Goal: Task Accomplishment & Management: Use online tool/utility

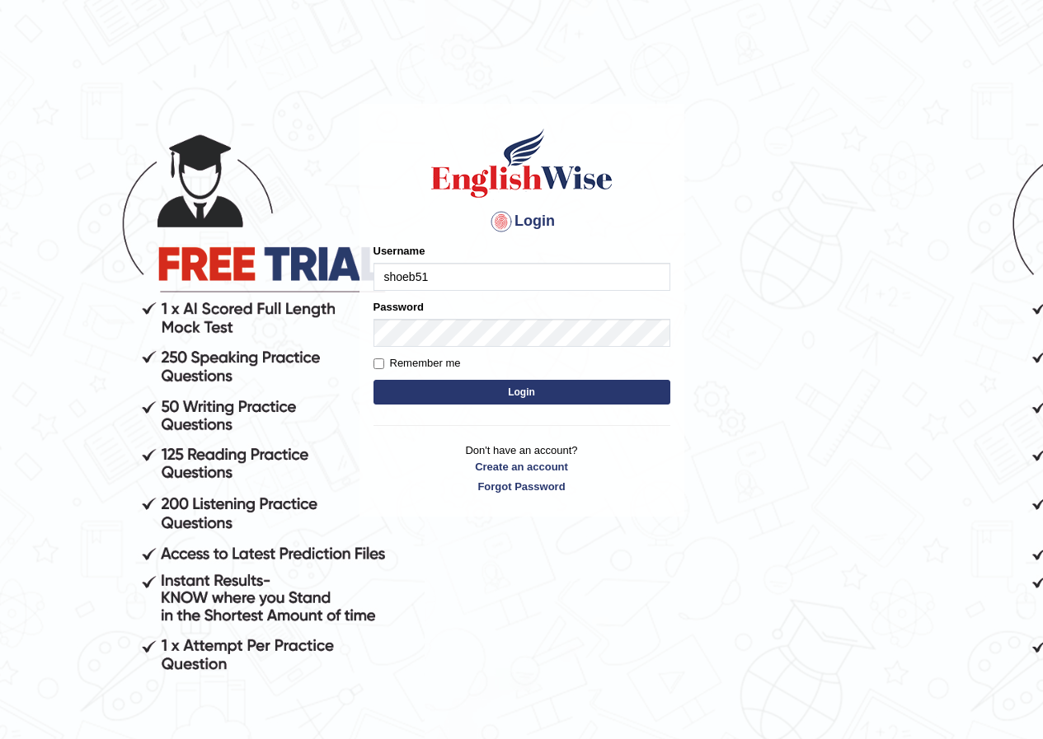
type input "shoeb51"
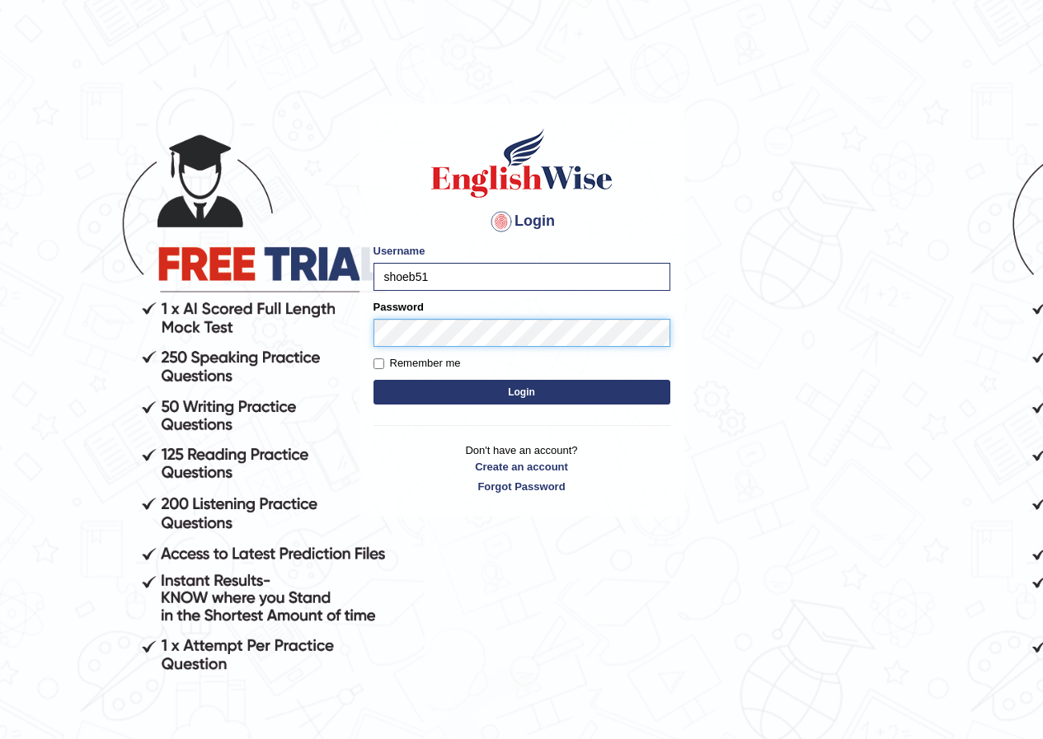
click at [373, 380] on button "Login" at bounding box center [521, 392] width 297 height 25
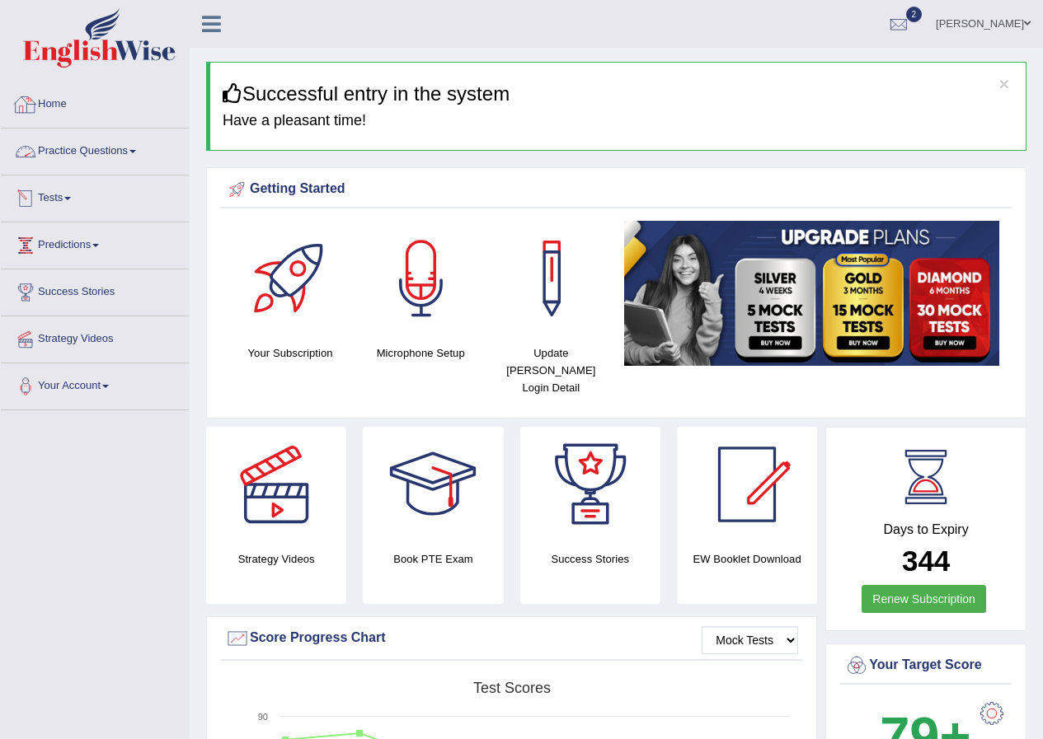
click at [69, 164] on link "Practice Questions" at bounding box center [95, 149] width 188 height 41
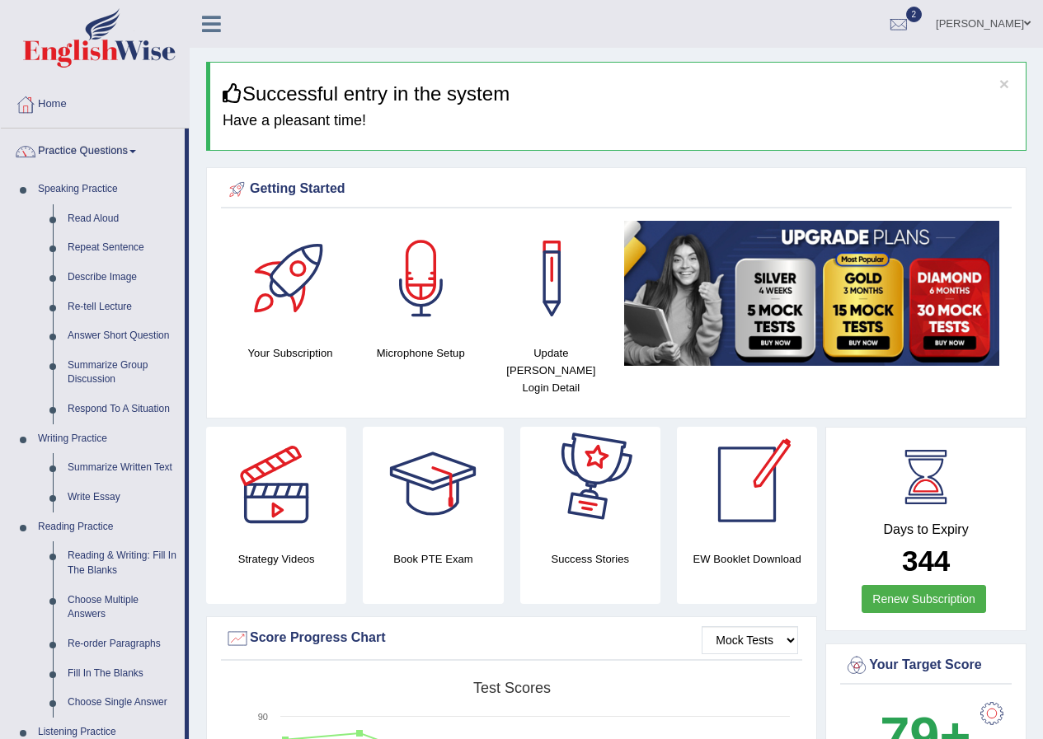
click at [679, 584] on div "EW Booklet Download" at bounding box center [747, 515] width 140 height 177
click at [102, 491] on link "Write Essay" at bounding box center [122, 498] width 124 height 30
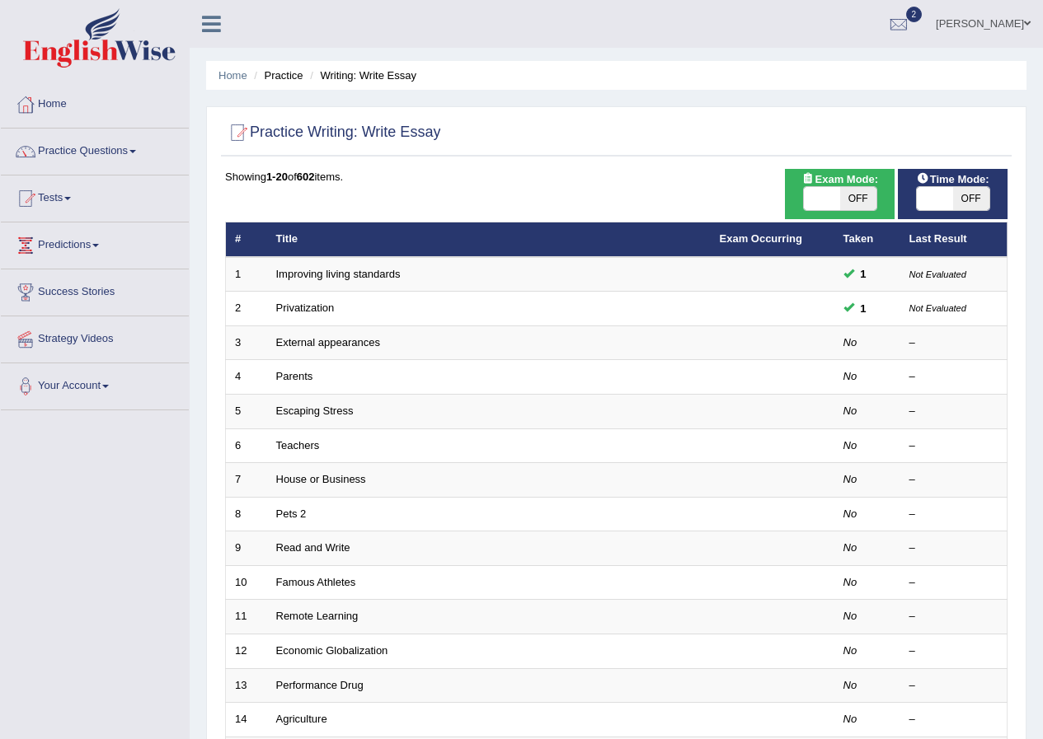
click at [944, 187] on span at bounding box center [935, 198] width 36 height 23
checkbox input "true"
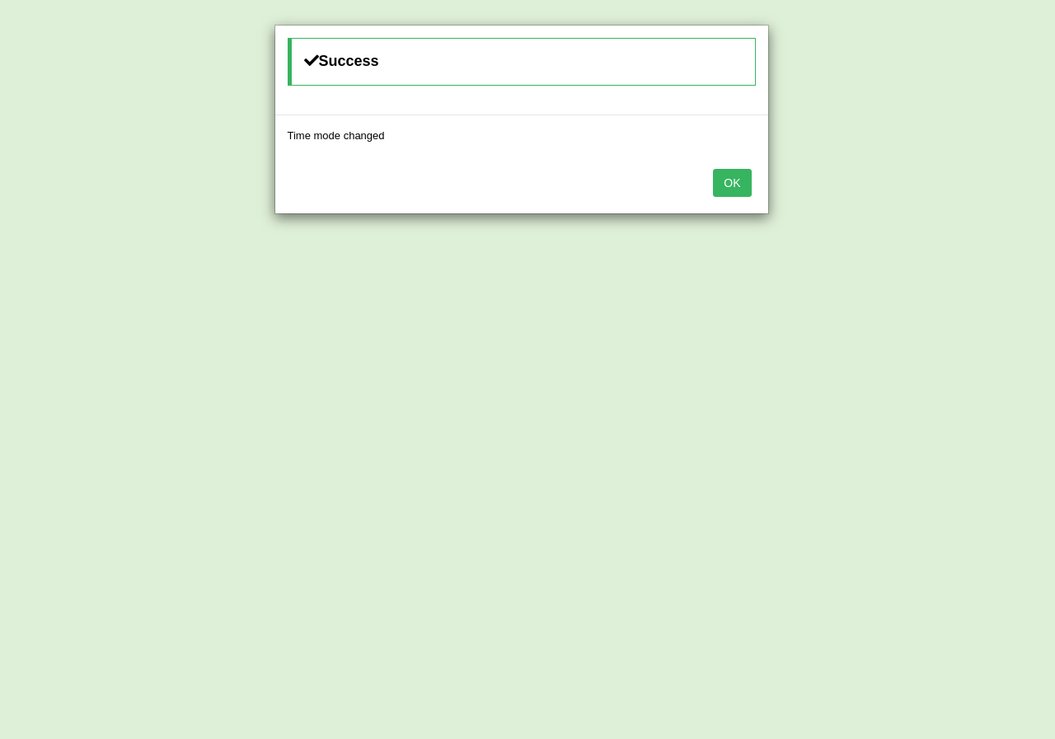
click at [740, 180] on div "OK" at bounding box center [521, 185] width 493 height 58
click at [734, 178] on button "OK" at bounding box center [732, 183] width 38 height 28
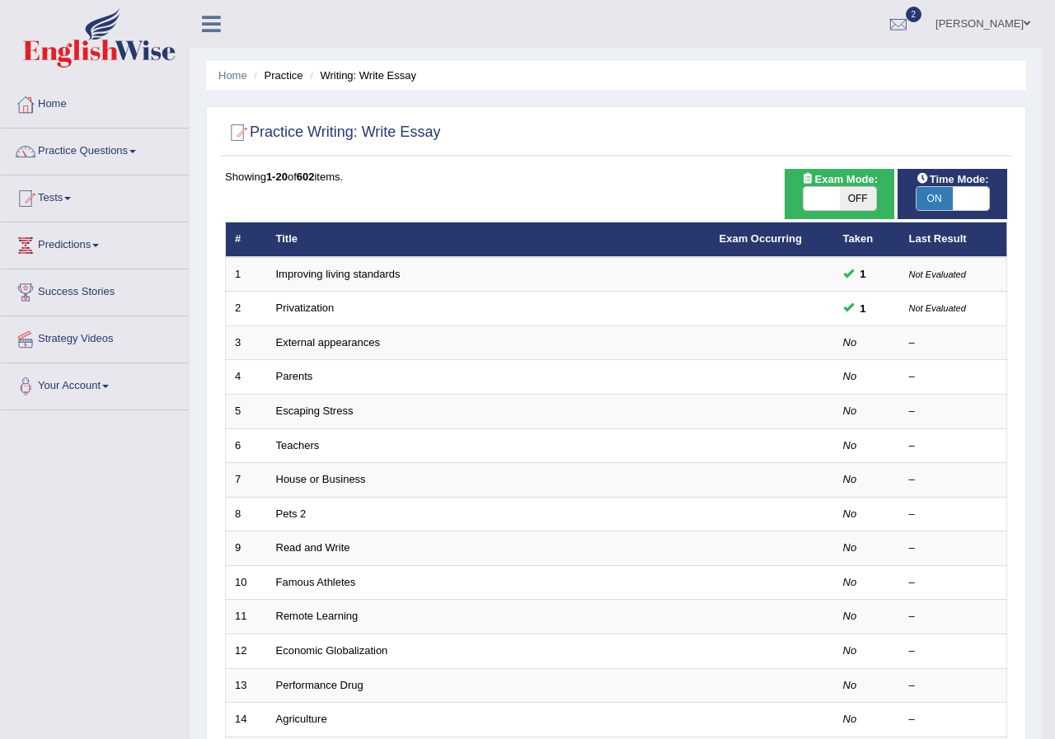
click at [734, 149] on button "OK" at bounding box center [732, 135] width 38 height 28
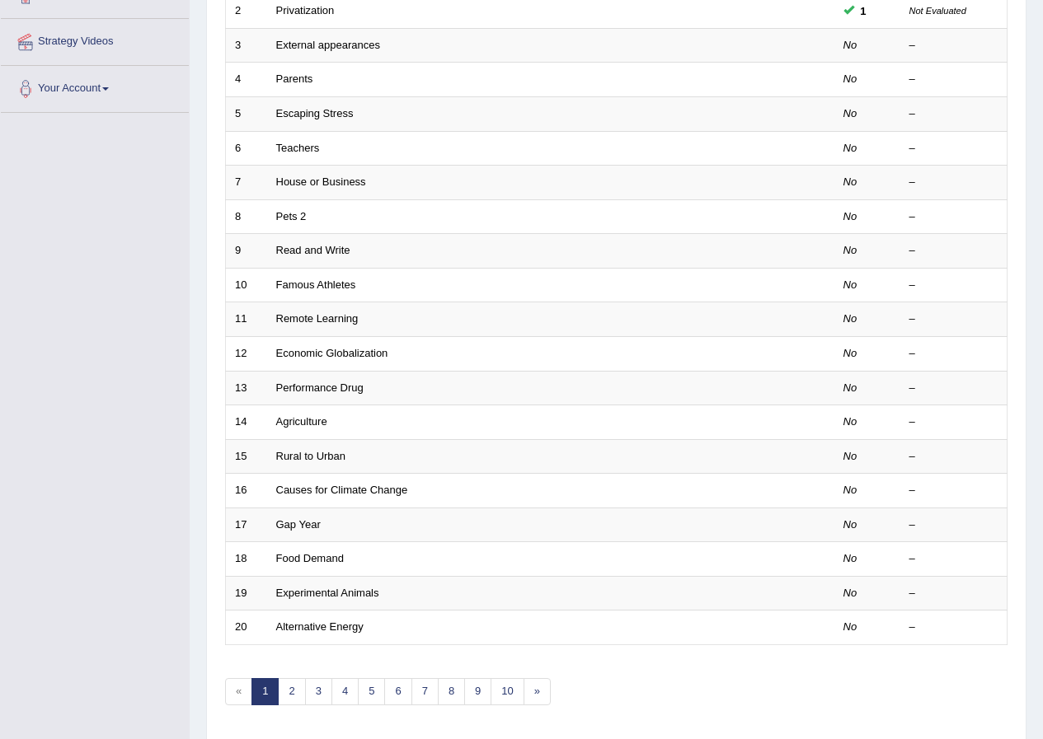
scroll to position [352, 0]
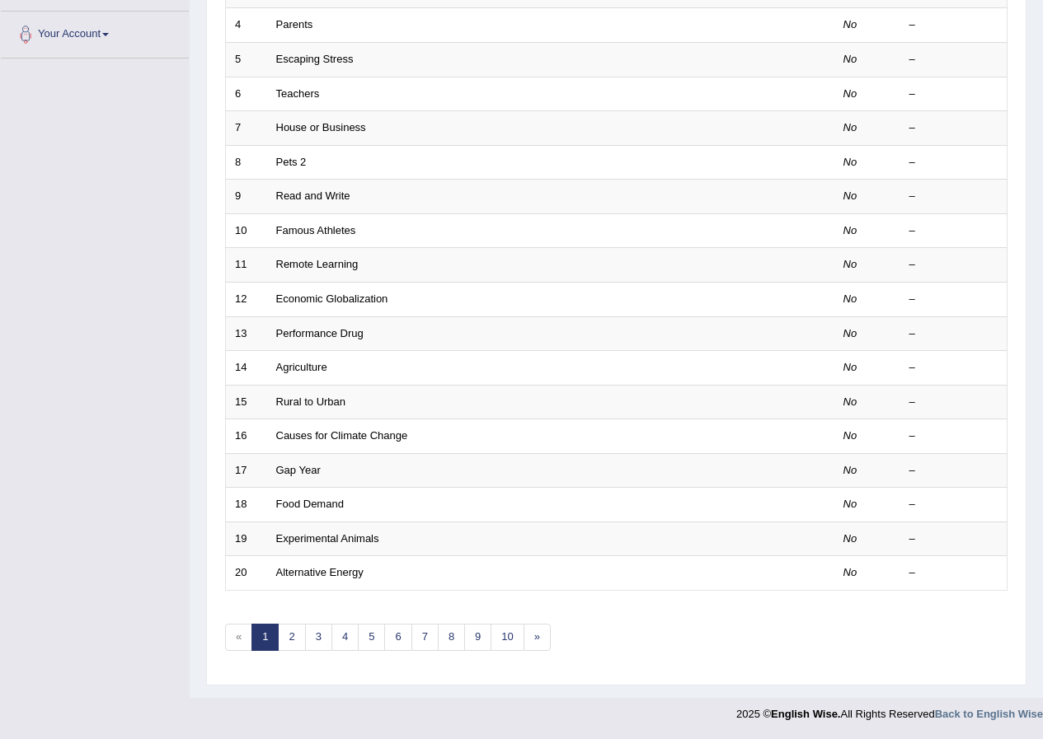
drag, startPoint x: 86, startPoint y: 302, endPoint x: 88, endPoint y: 310, distance: 8.6
click at [88, 310] on div "Toggle navigation Home Practice Questions Speaking Practice Read Aloud Repeat S…" at bounding box center [521, 189] width 1043 height 1083
click at [87, 307] on div "Toggle navigation Home Practice Questions Speaking Practice Read Aloud Repeat S…" at bounding box center [521, 189] width 1043 height 1083
click at [96, 309] on div "Toggle navigation Home Practice Questions Speaking Practice Read Aloud Repeat S…" at bounding box center [521, 189] width 1043 height 1083
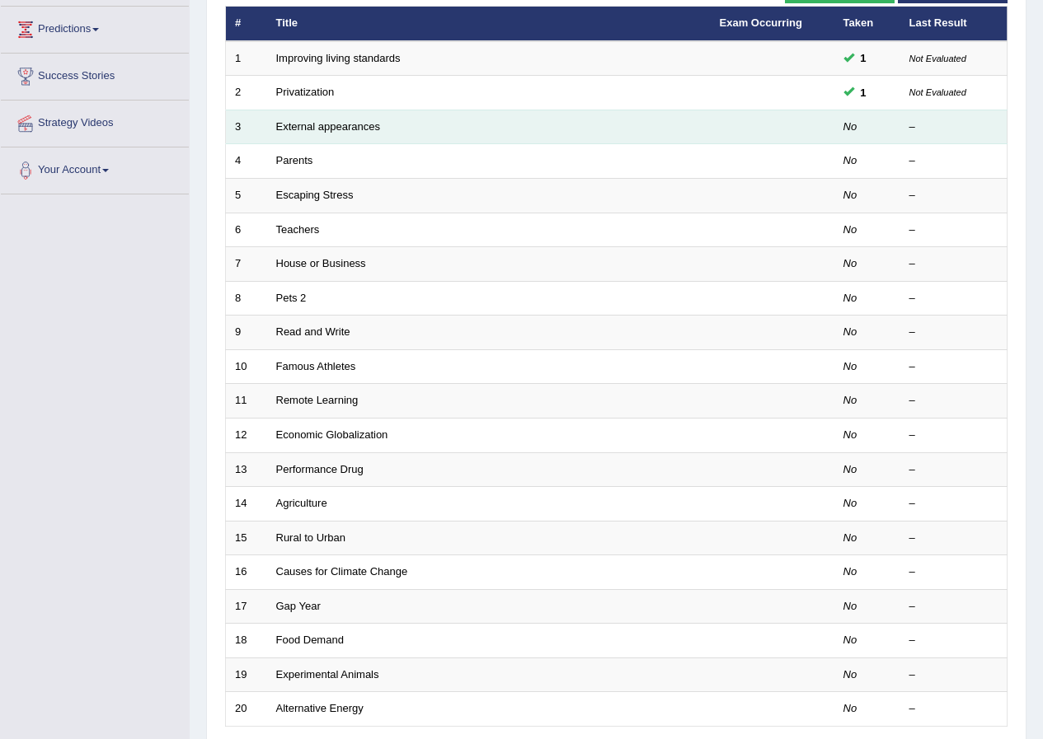
scroll to position [0, 0]
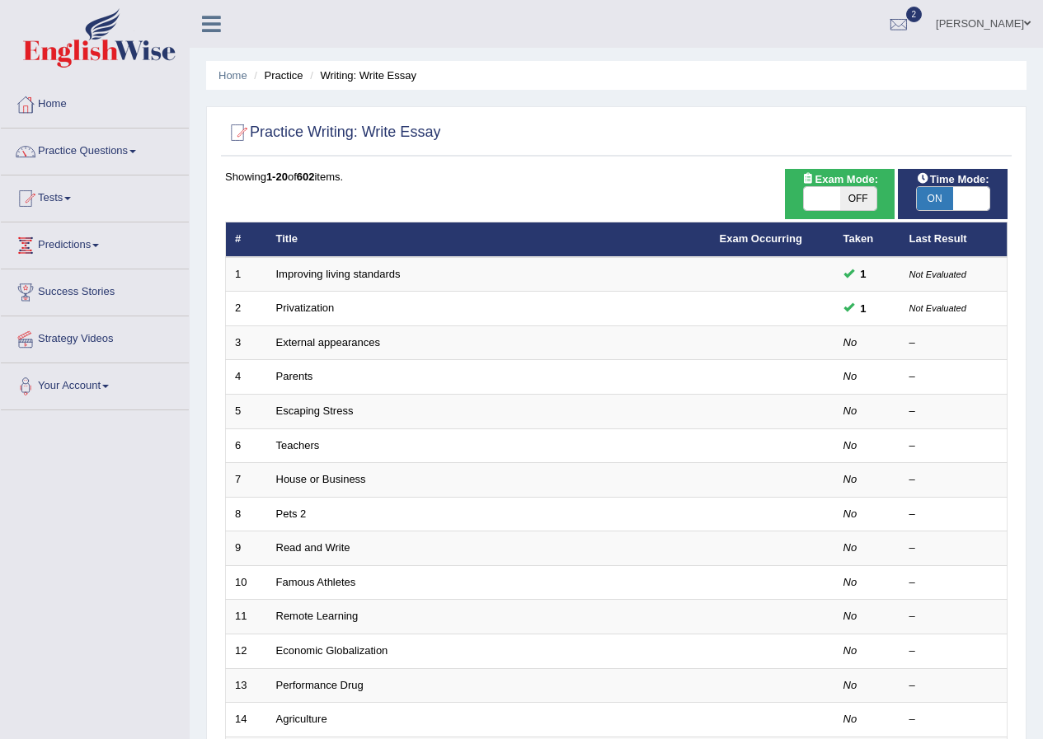
click at [840, 209] on span "OFF" at bounding box center [858, 198] width 36 height 23
checkbox input "true"
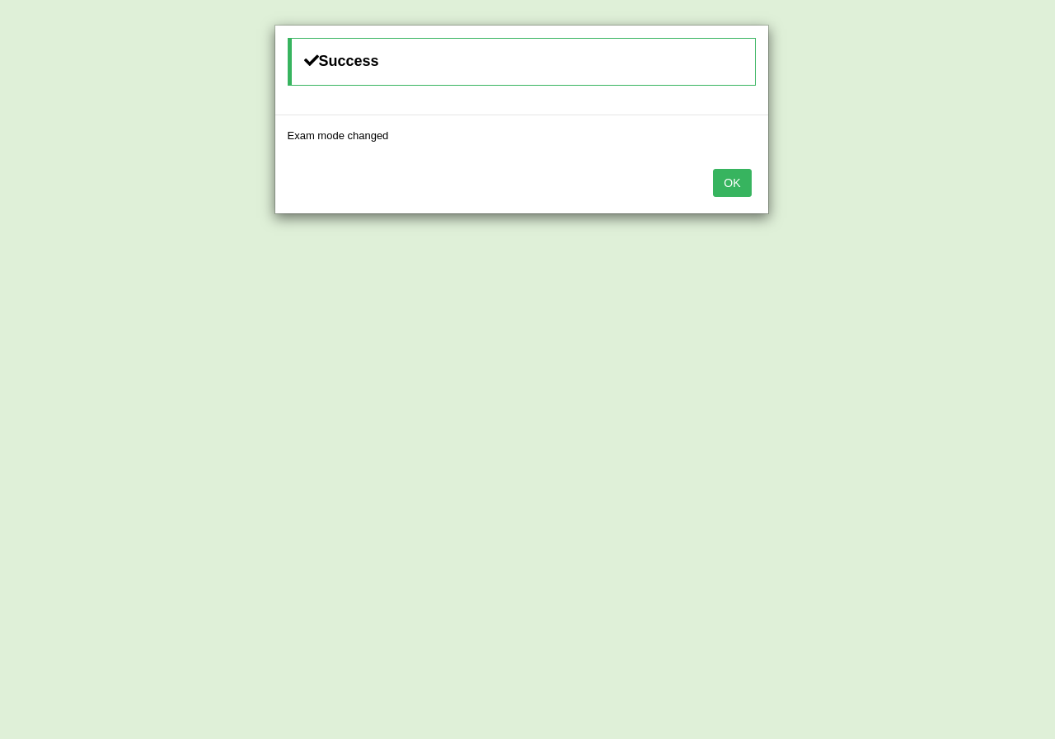
click at [729, 181] on button "OK" at bounding box center [732, 183] width 38 height 28
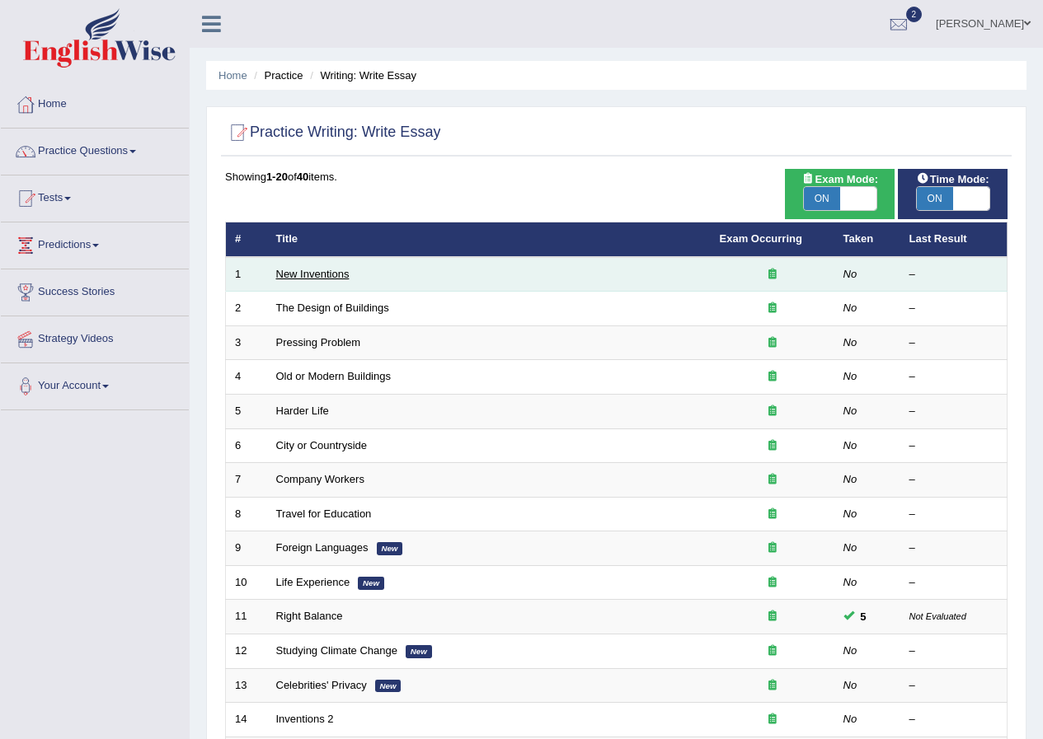
click at [331, 274] on link "New Inventions" at bounding box center [312, 274] width 73 height 12
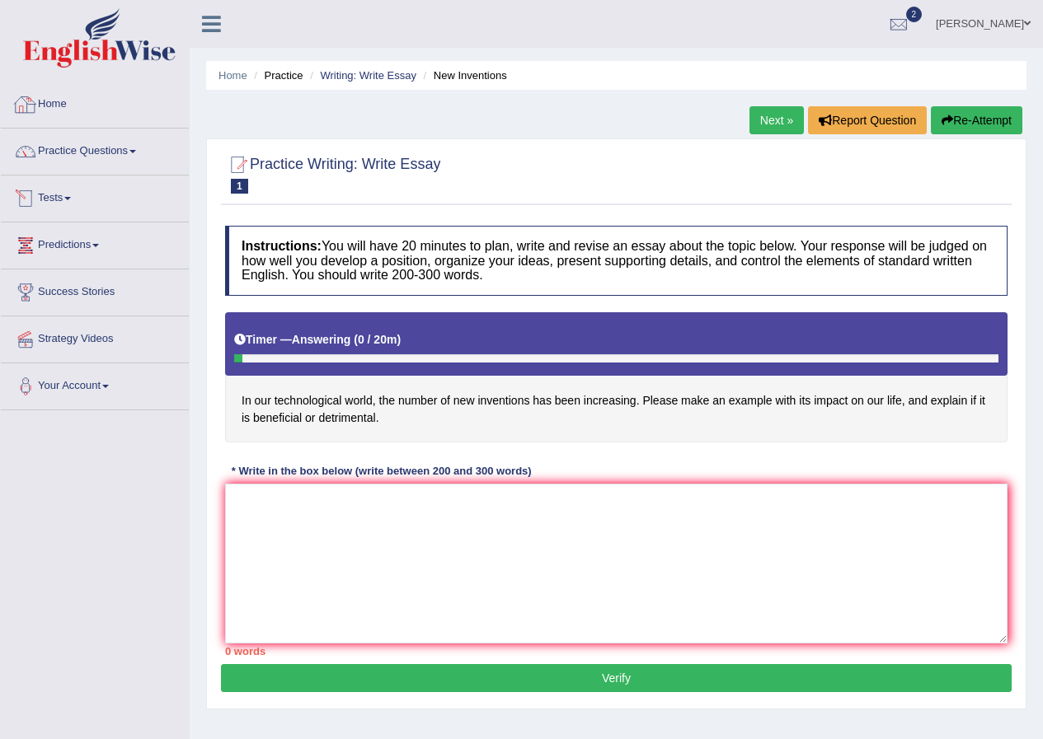
click at [26, 0] on div at bounding box center [95, 40] width 190 height 81
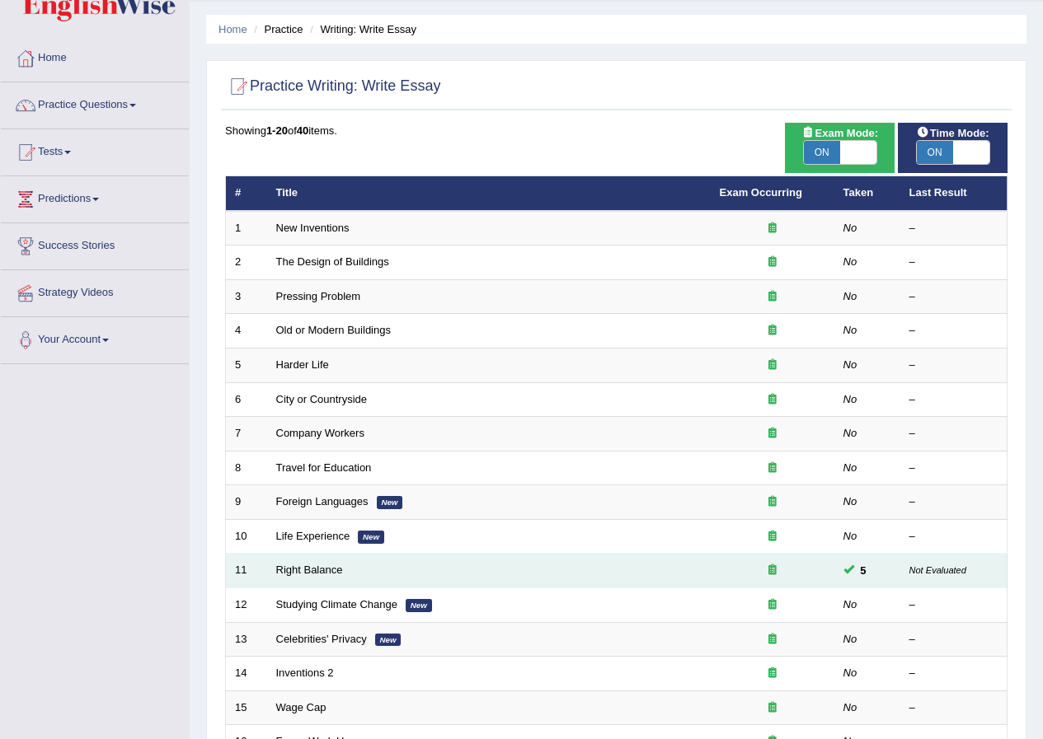
scroll to position [165, 0]
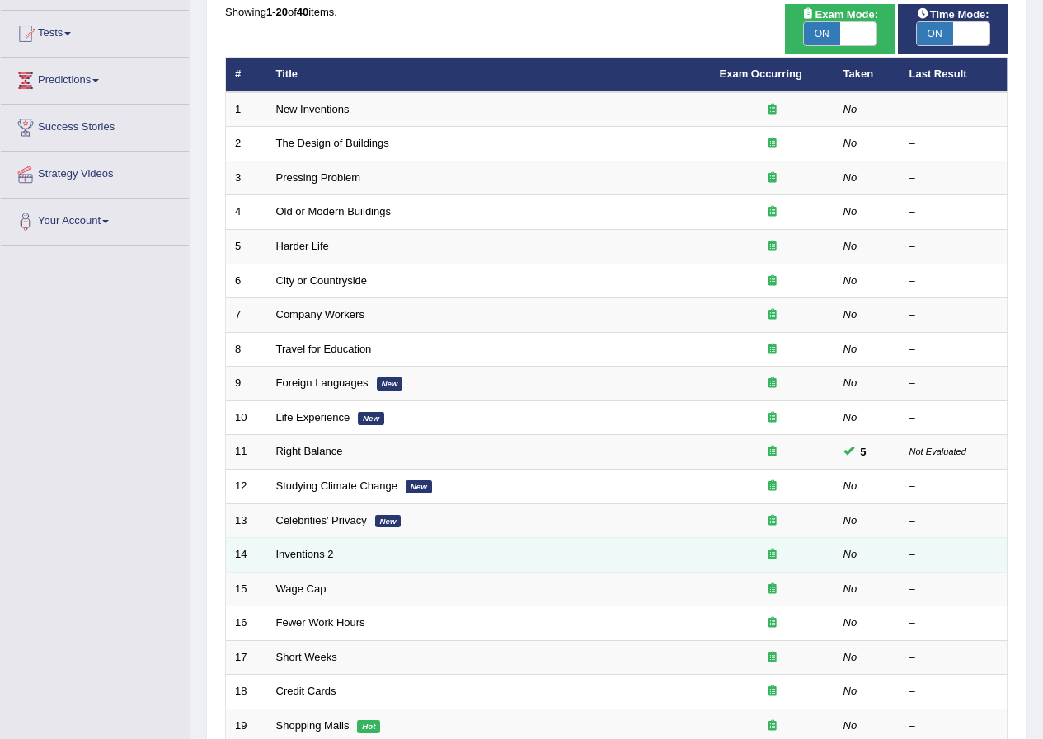
click at [309, 556] on link "Inventions 2" at bounding box center [305, 554] width 58 height 12
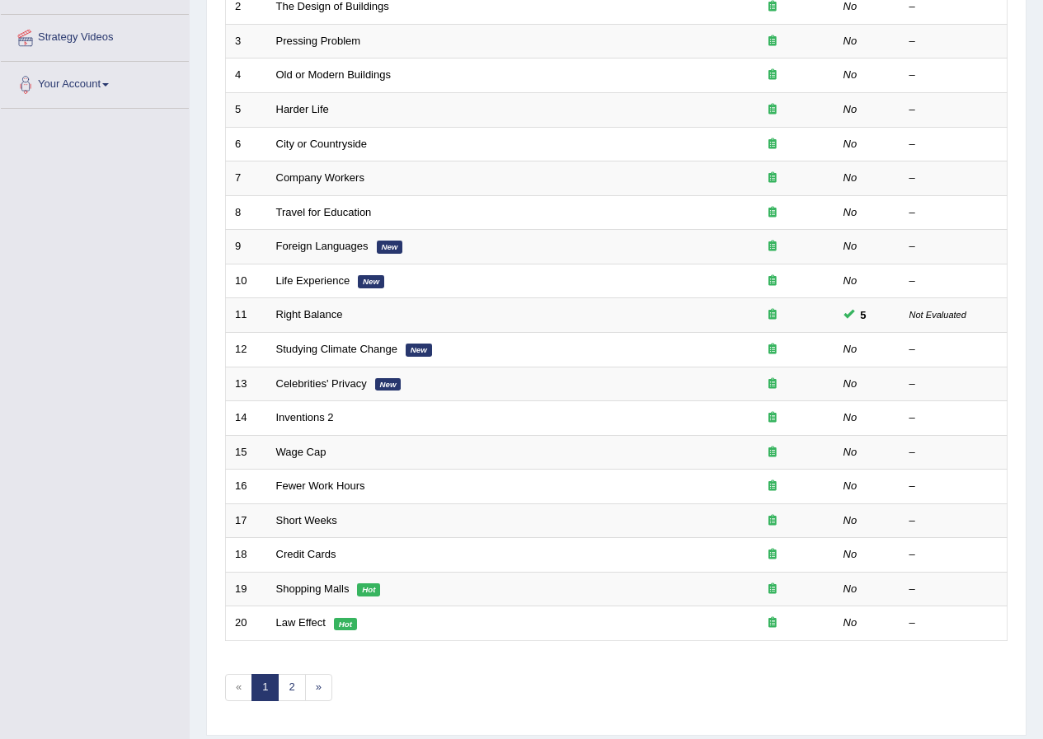
scroll to position [330, 0]
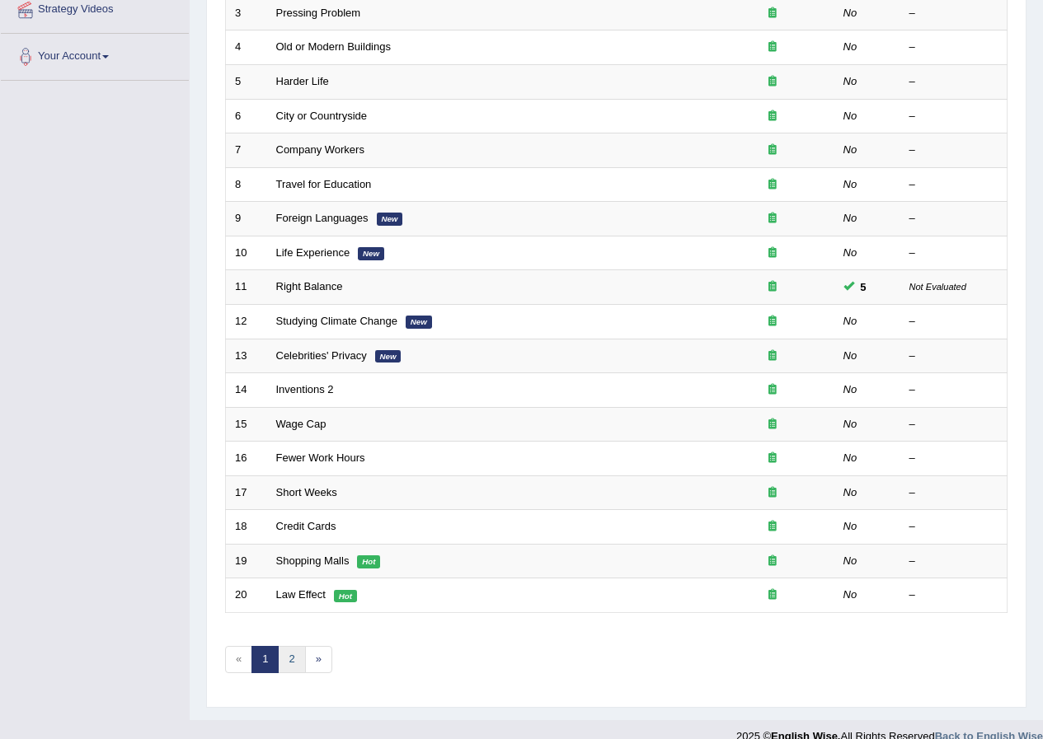
click at [297, 665] on link "2" at bounding box center [291, 659] width 27 height 27
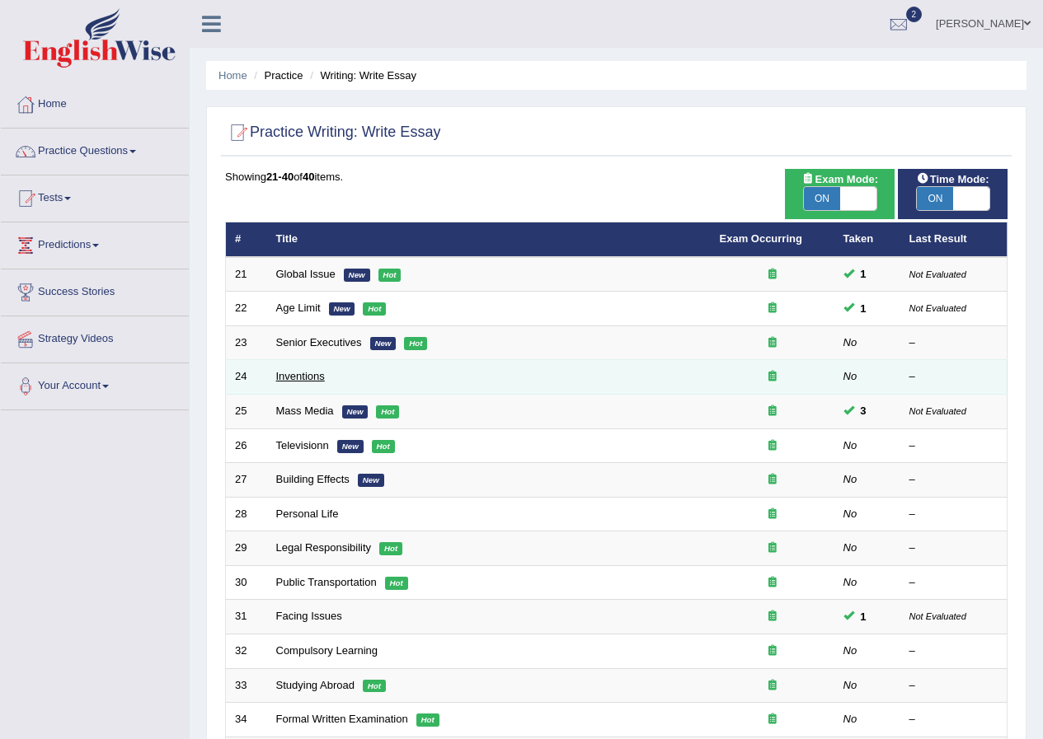
click at [290, 378] on link "Inventions" at bounding box center [300, 376] width 49 height 12
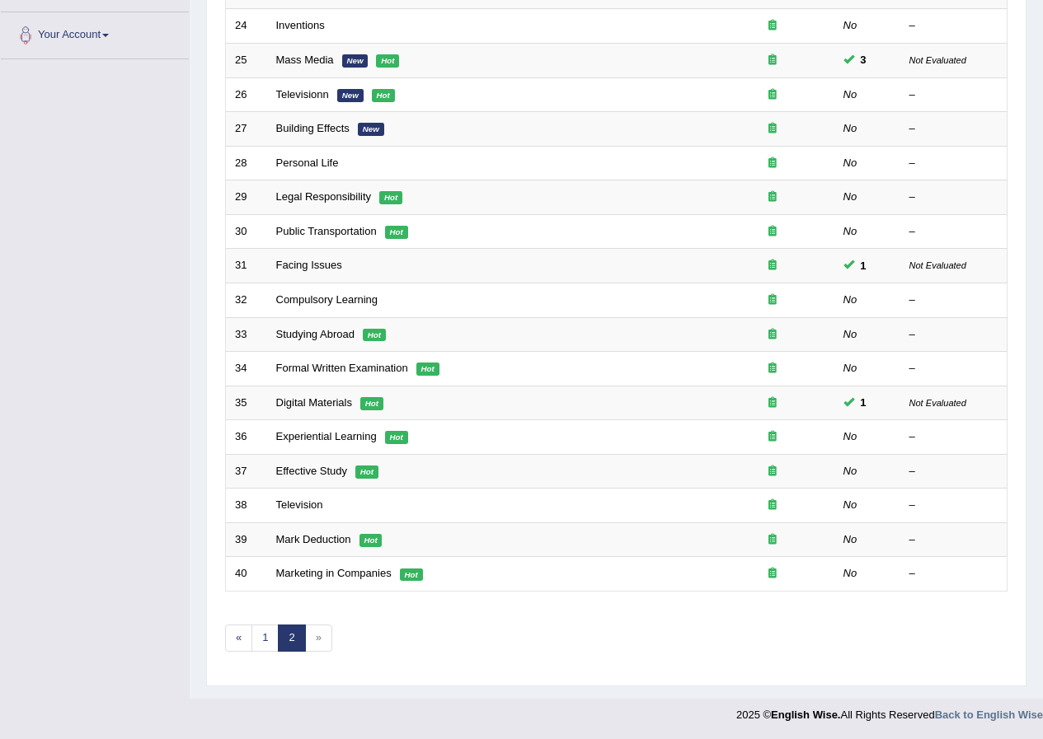
scroll to position [352, 0]
click at [303, 635] on link "2" at bounding box center [291, 637] width 27 height 27
click at [312, 637] on span "»" at bounding box center [318, 637] width 27 height 27
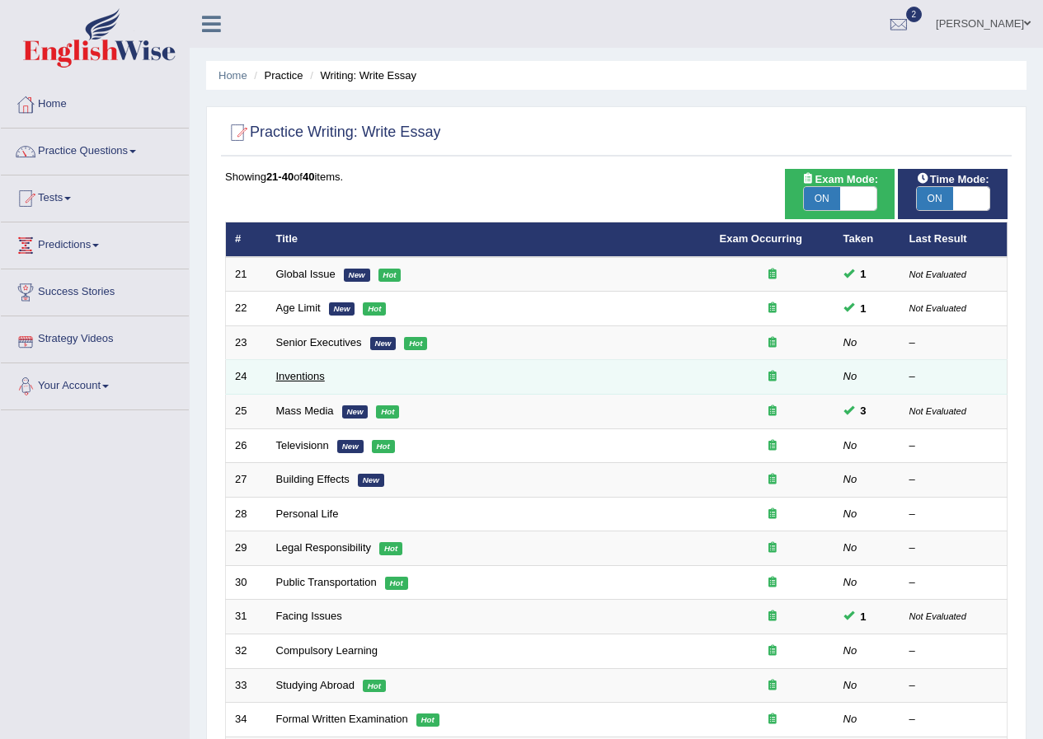
click at [299, 378] on link "Inventions" at bounding box center [300, 376] width 49 height 12
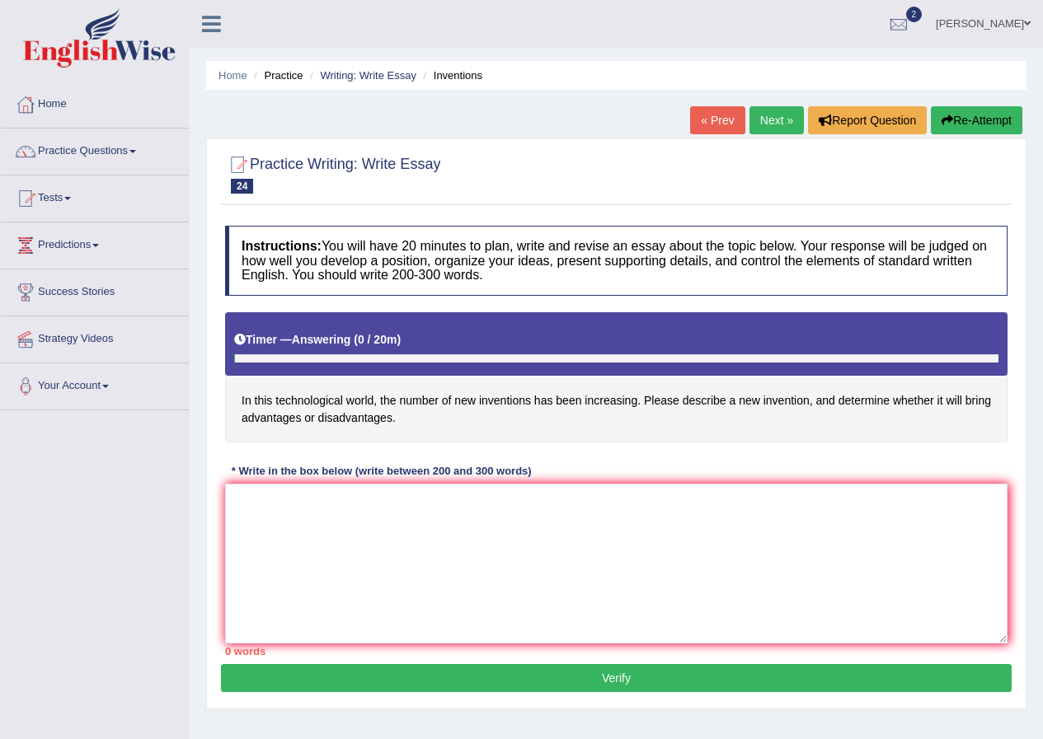
click at [547, 570] on textarea at bounding box center [616, 564] width 782 height 160
click at [556, 567] on textarea at bounding box center [616, 564] width 782 height 160
click at [556, 572] on textarea at bounding box center [616, 564] width 782 height 160
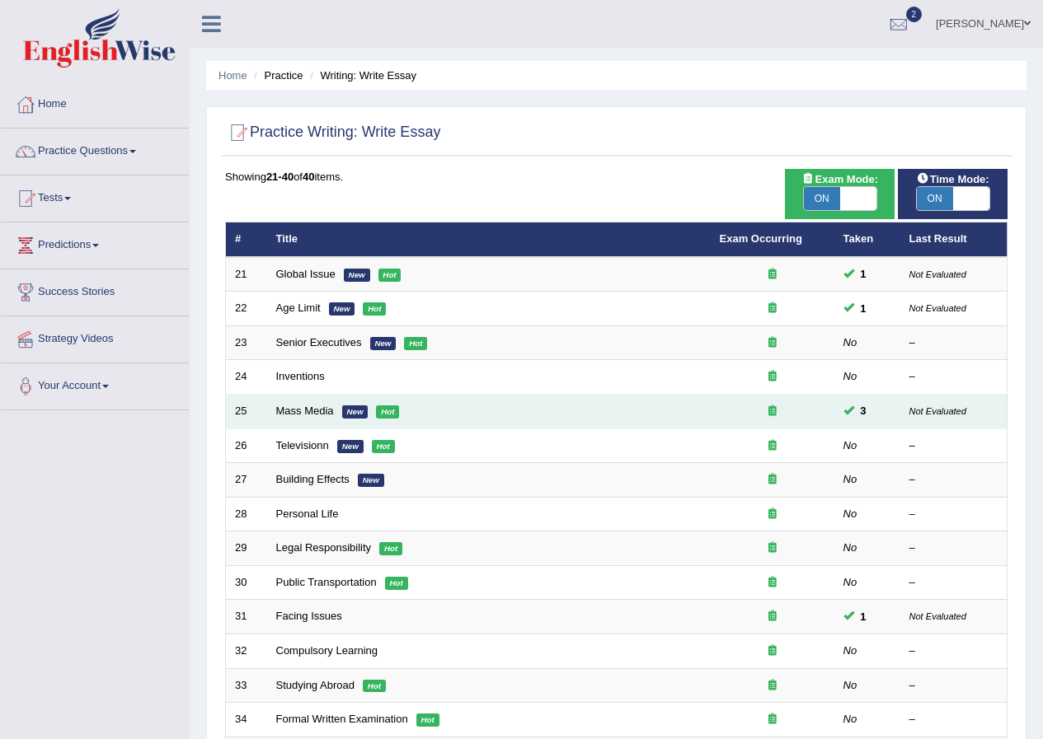
scroll to position [352, 0]
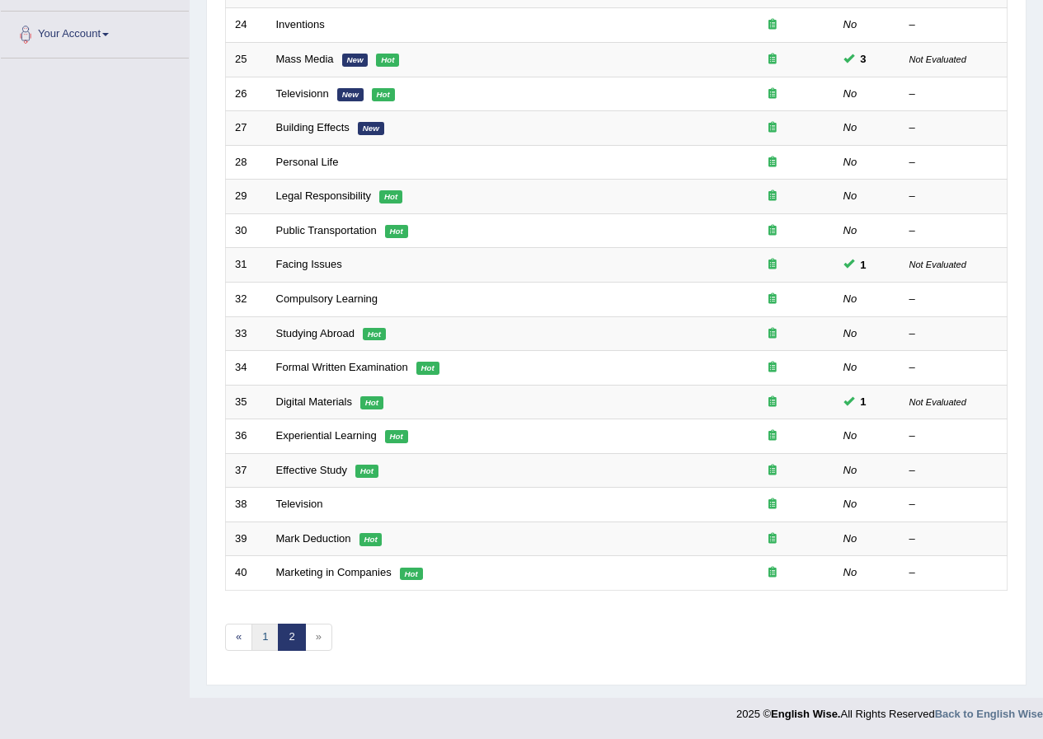
click at [265, 641] on link "1" at bounding box center [264, 637] width 27 height 27
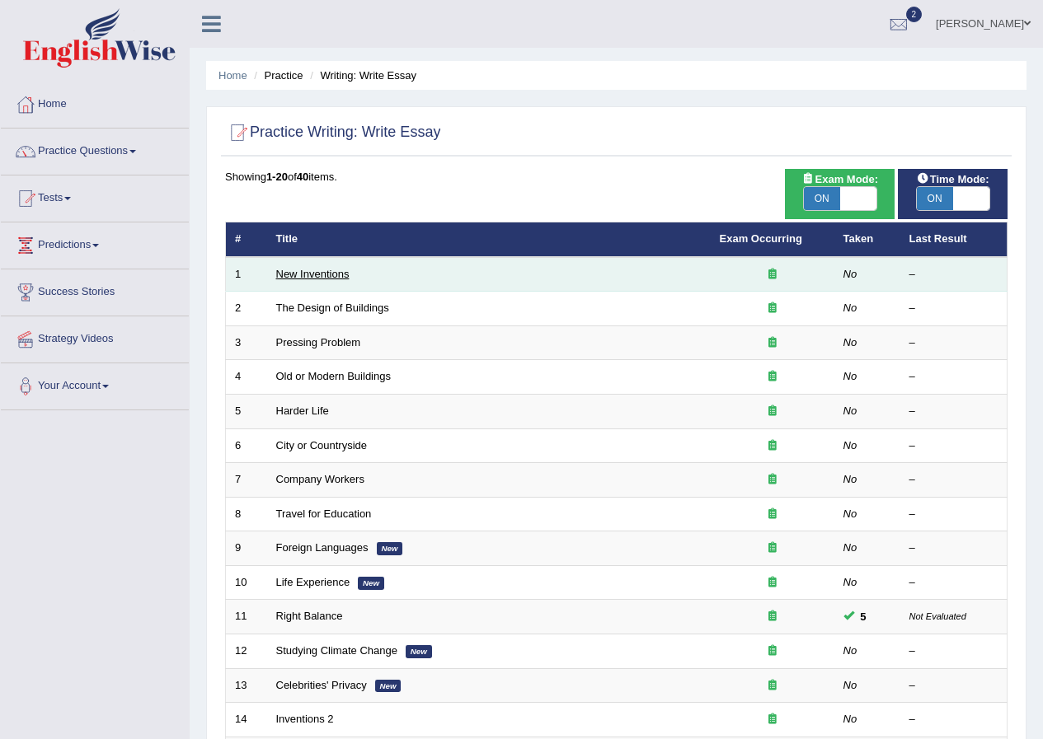
click at [336, 268] on link "New Inventions" at bounding box center [312, 274] width 73 height 12
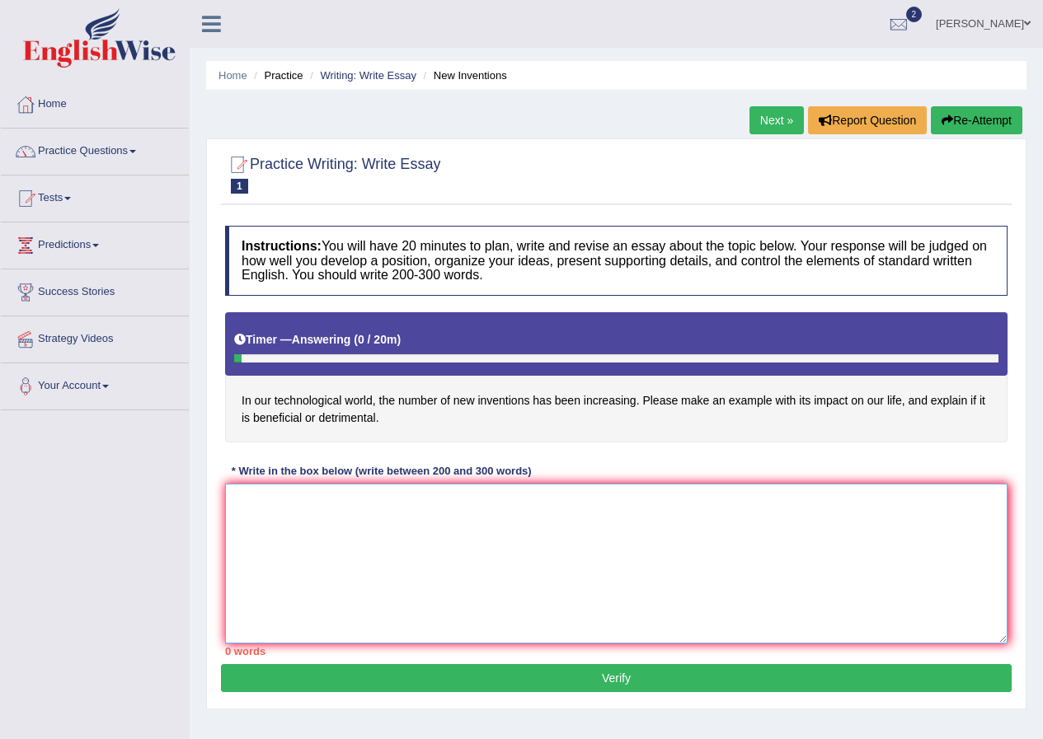
click at [339, 605] on textarea at bounding box center [616, 564] width 782 height 160
click at [340, 604] on textarea at bounding box center [616, 564] width 782 height 160
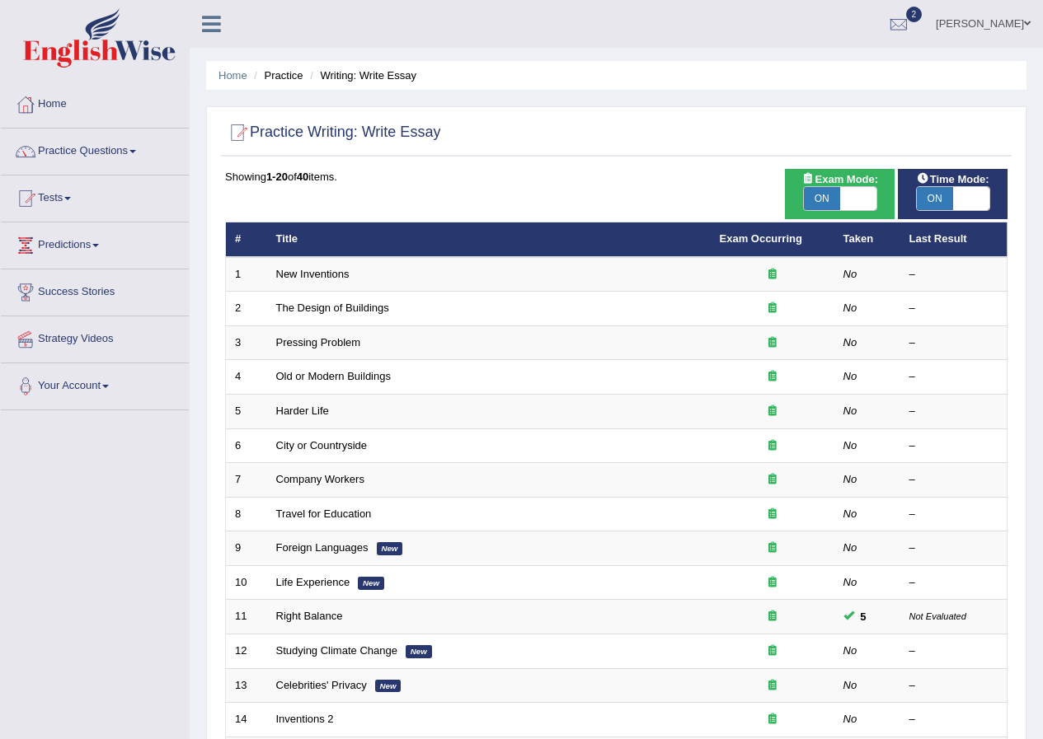
click at [841, 191] on span at bounding box center [858, 198] width 36 height 23
checkbox input "false"
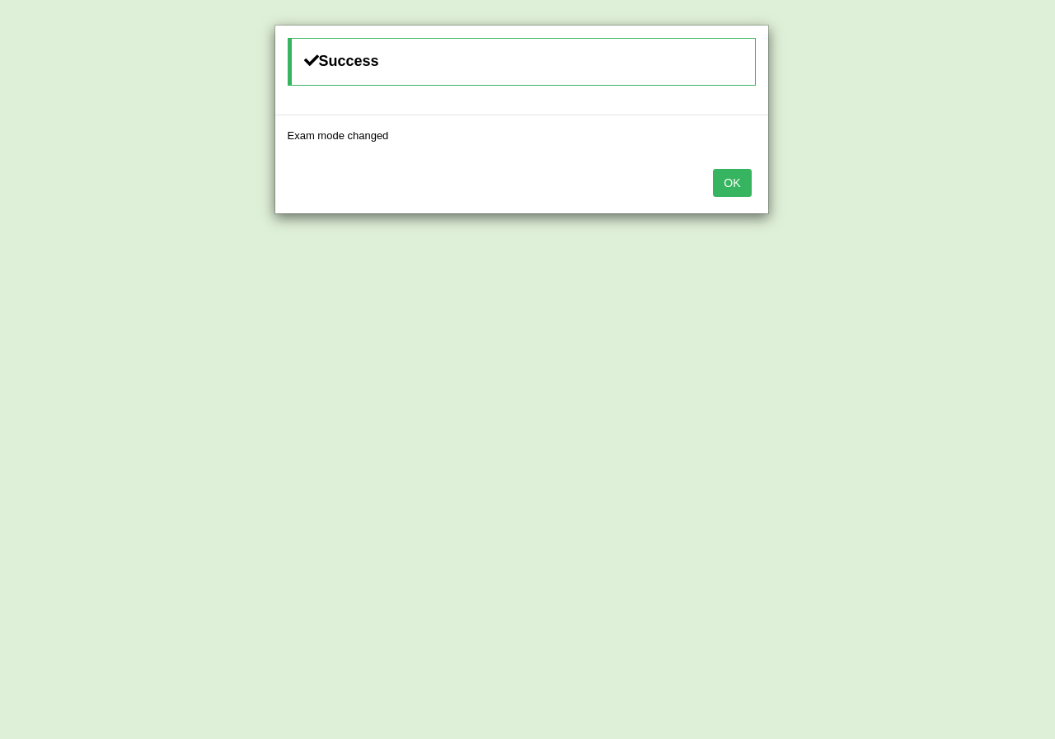
click at [756, 162] on div "OK" at bounding box center [521, 185] width 493 height 58
click at [739, 172] on button "OK" at bounding box center [732, 183] width 38 height 28
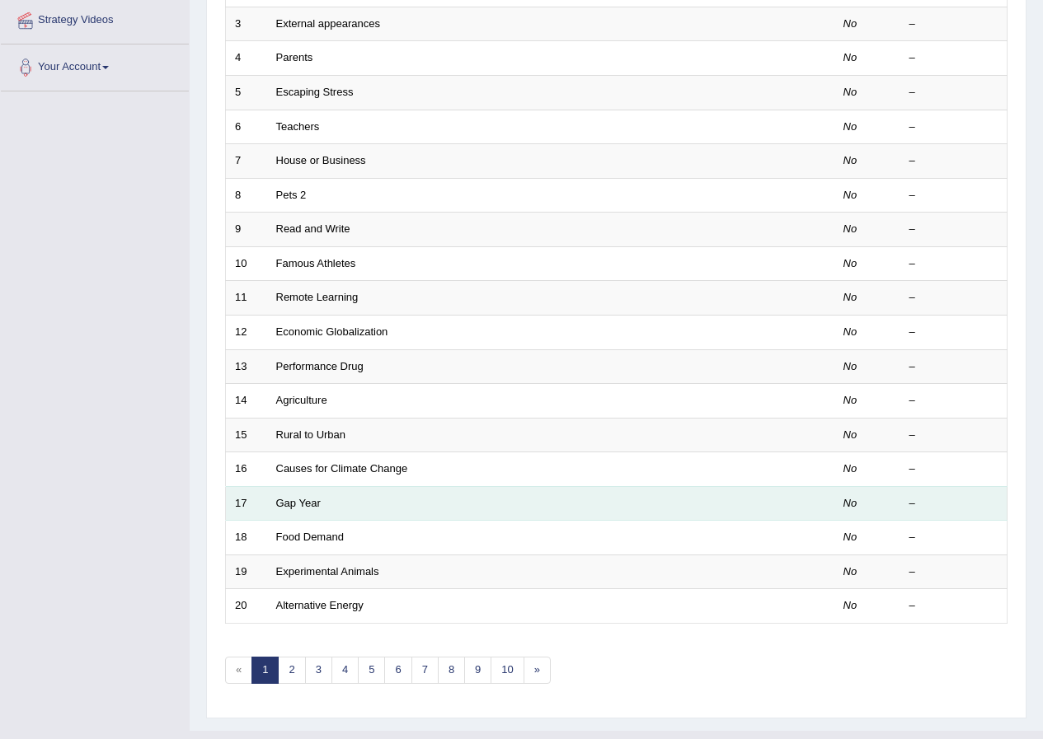
scroll to position [352, 0]
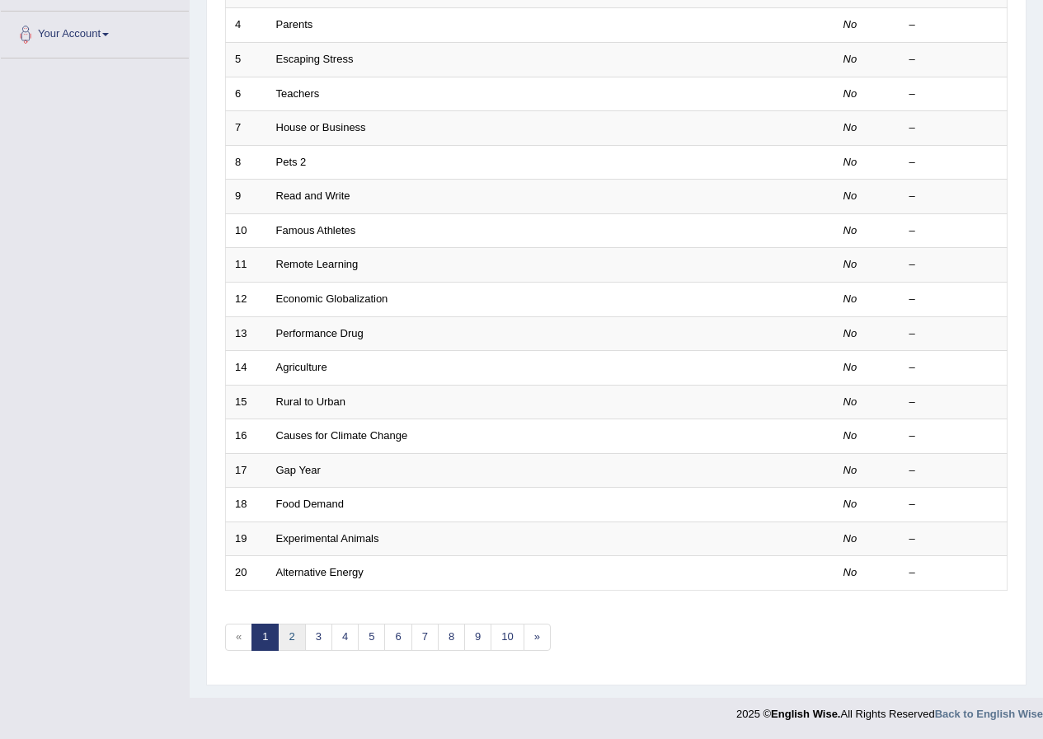
click at [295, 639] on link "2" at bounding box center [291, 637] width 27 height 27
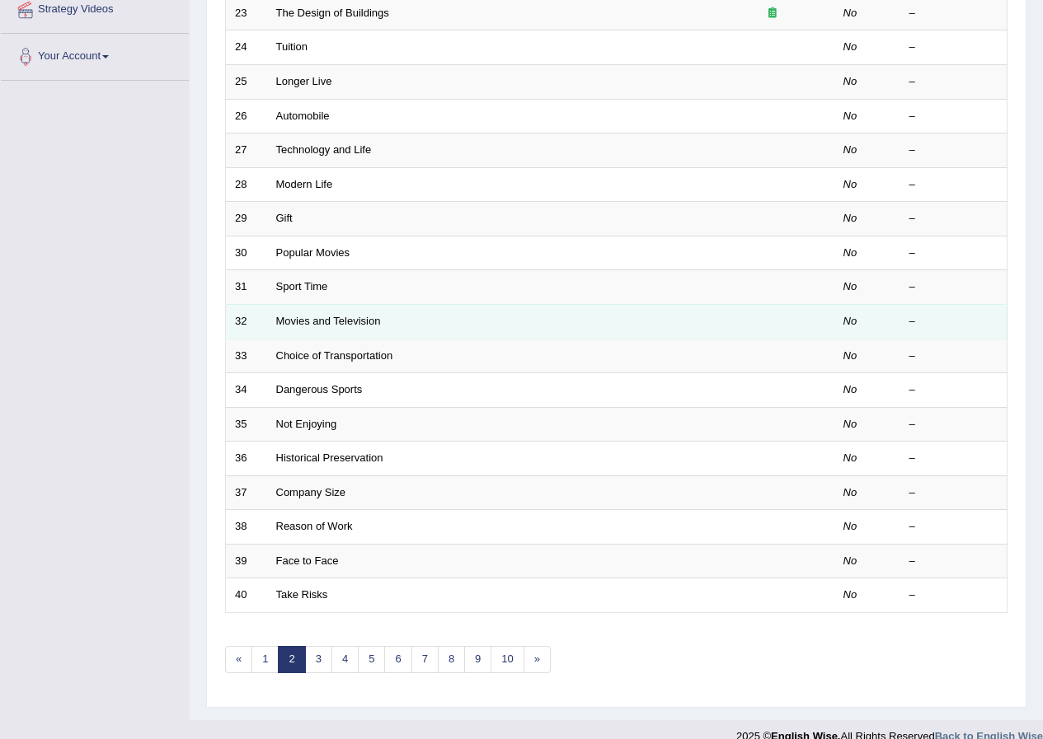
scroll to position [352, 0]
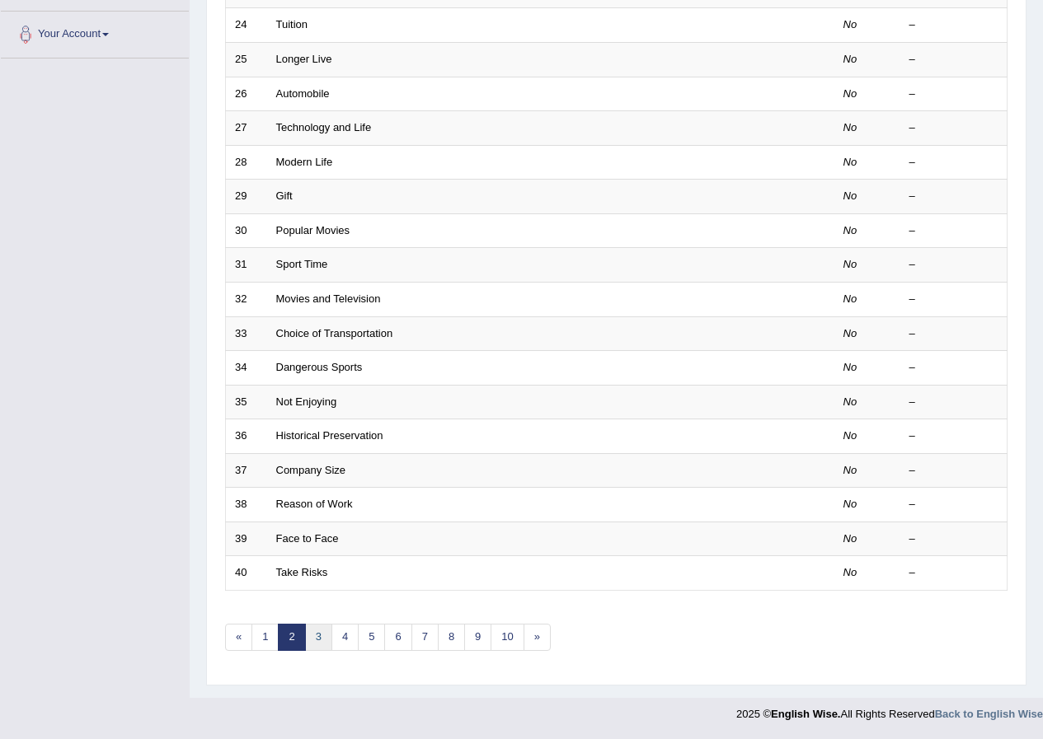
click at [324, 641] on link "3" at bounding box center [318, 637] width 27 height 27
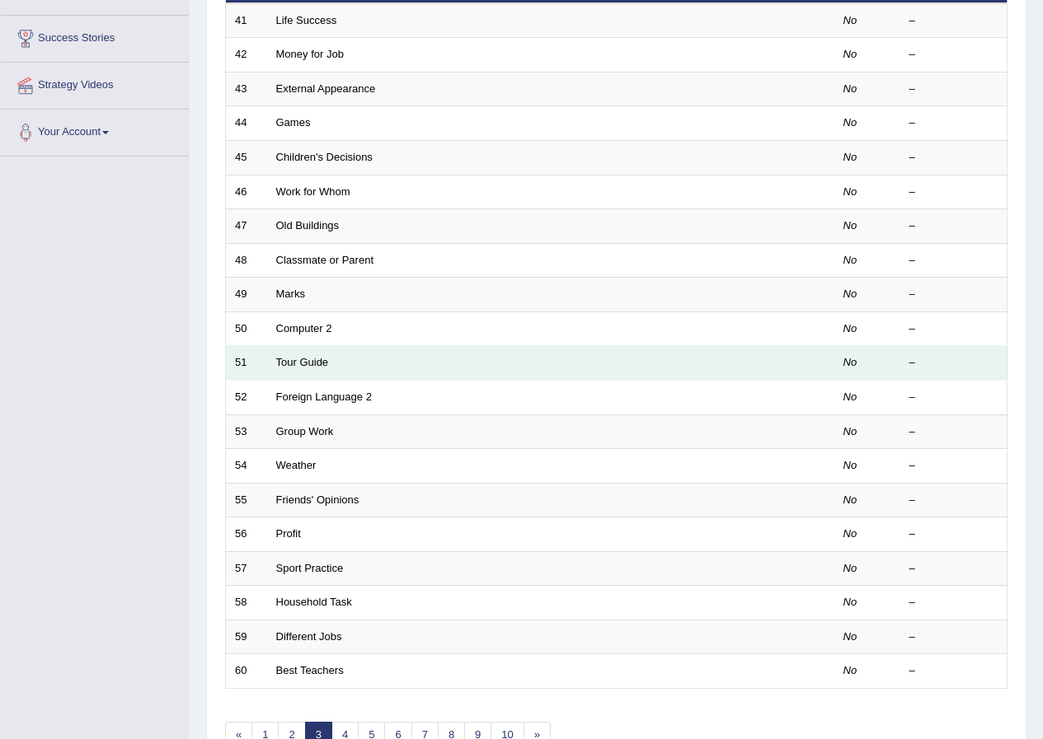
scroll to position [330, 0]
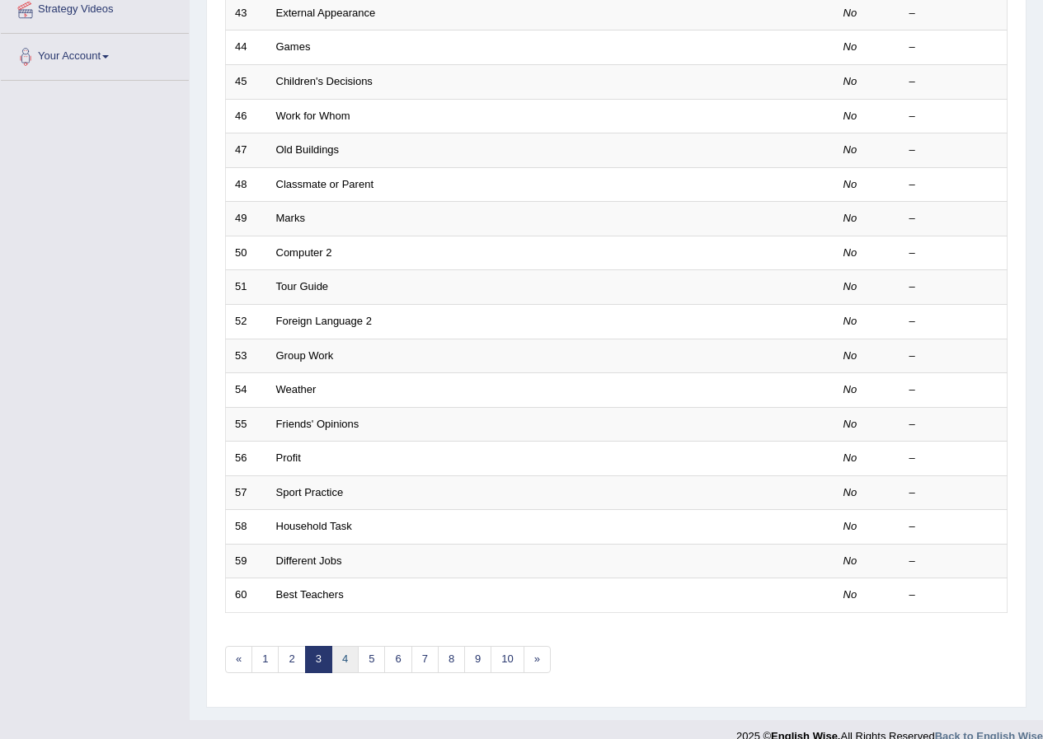
click at [354, 665] on link "4" at bounding box center [344, 659] width 27 height 27
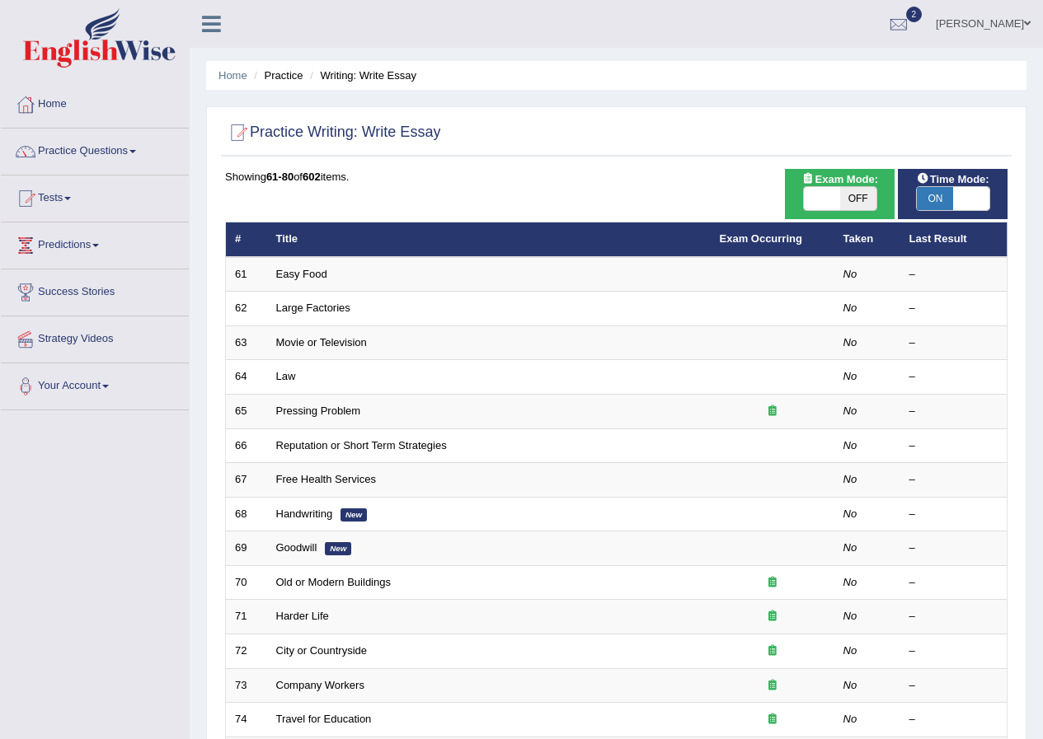
click at [826, 195] on span at bounding box center [822, 198] width 36 height 23
checkbox input "true"
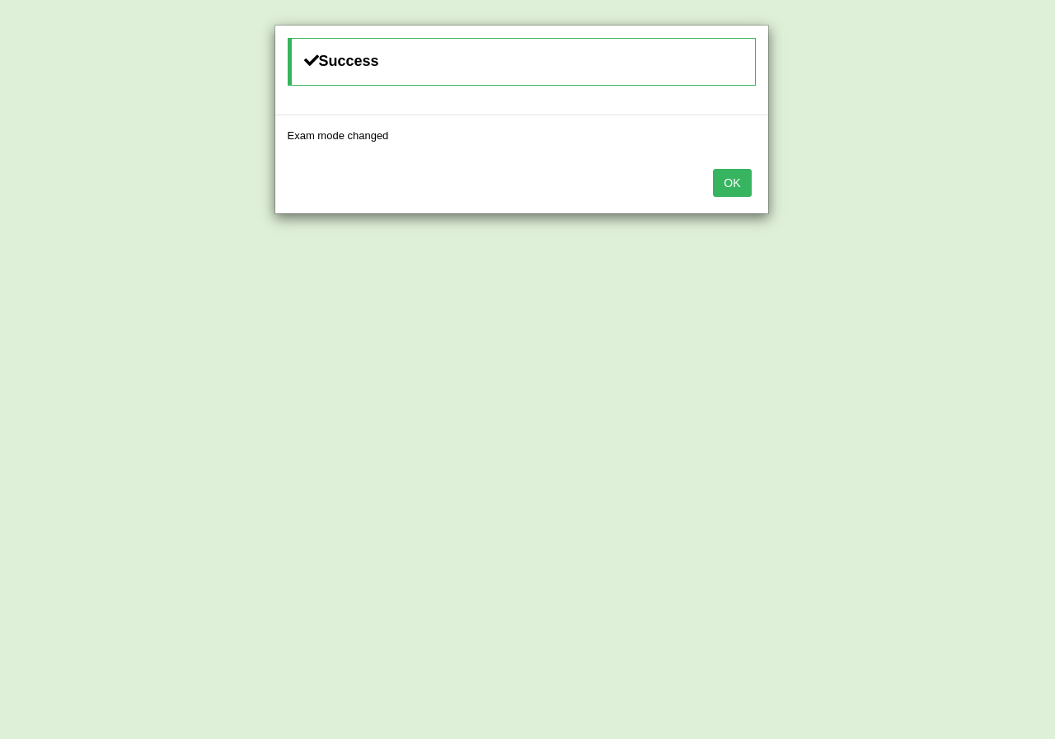
click at [716, 169] on button "OK" at bounding box center [732, 183] width 38 height 28
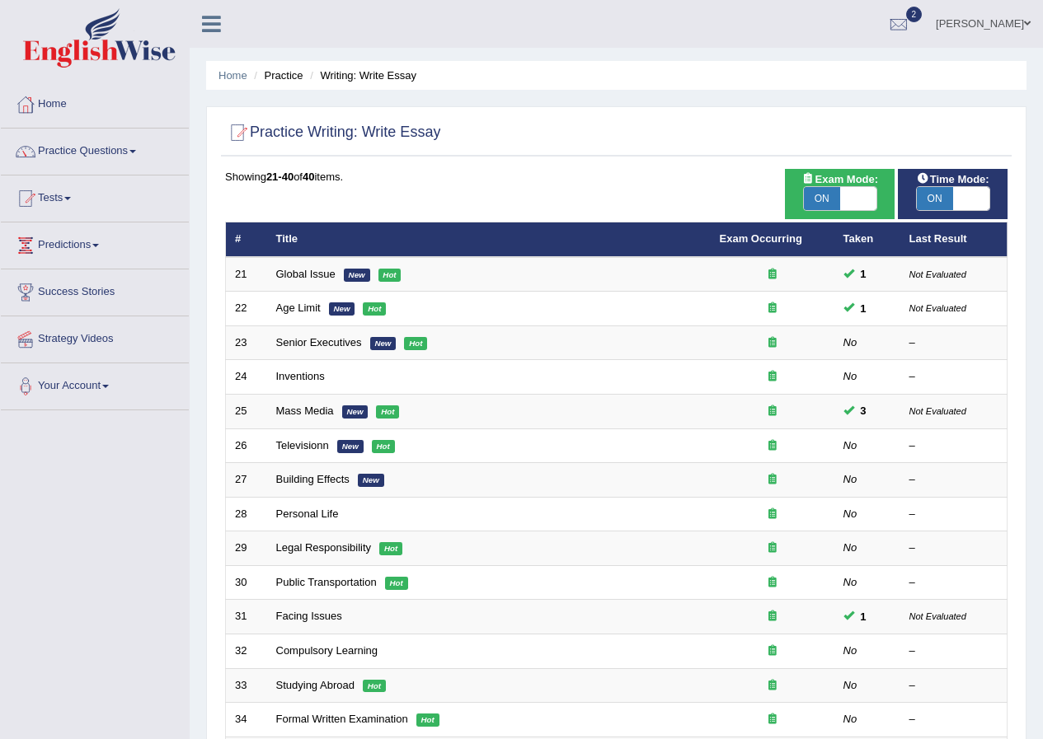
scroll to position [352, 0]
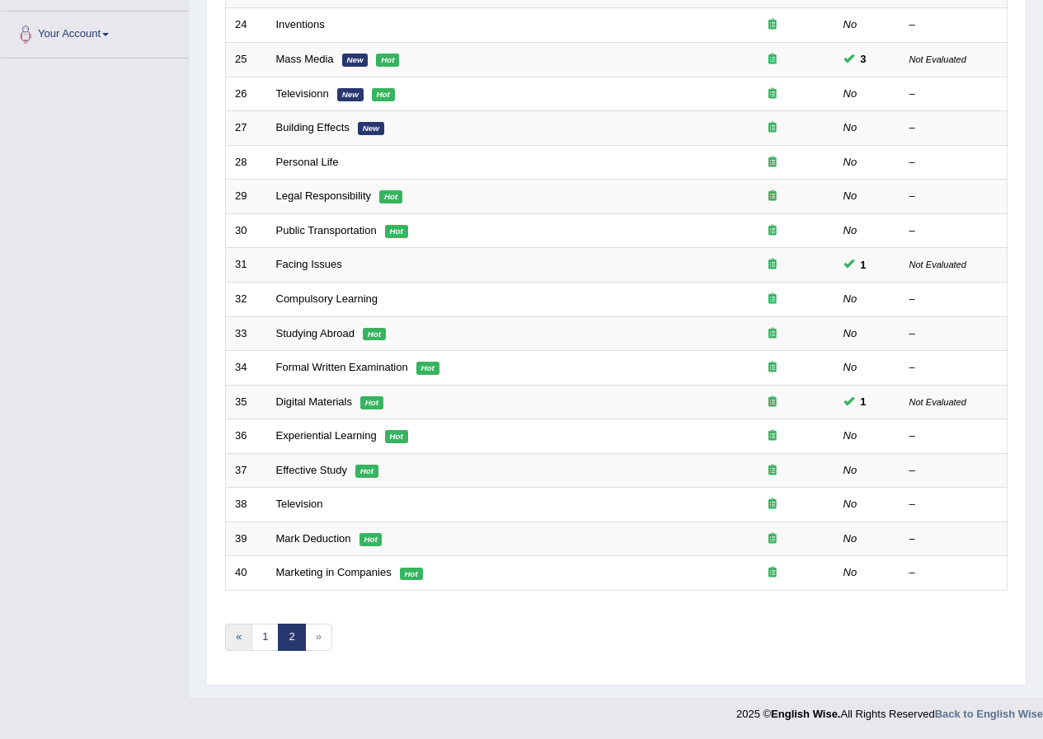
click at [251, 638] on link "«" at bounding box center [238, 637] width 27 height 27
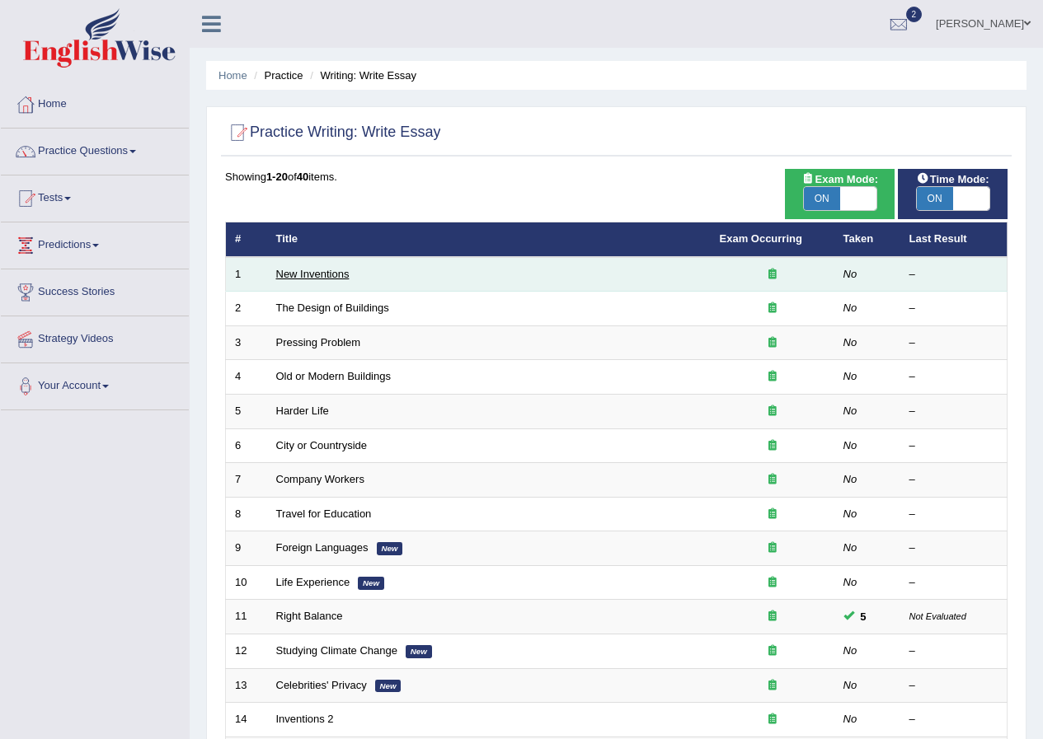
click at [302, 272] on link "New Inventions" at bounding box center [312, 274] width 73 height 12
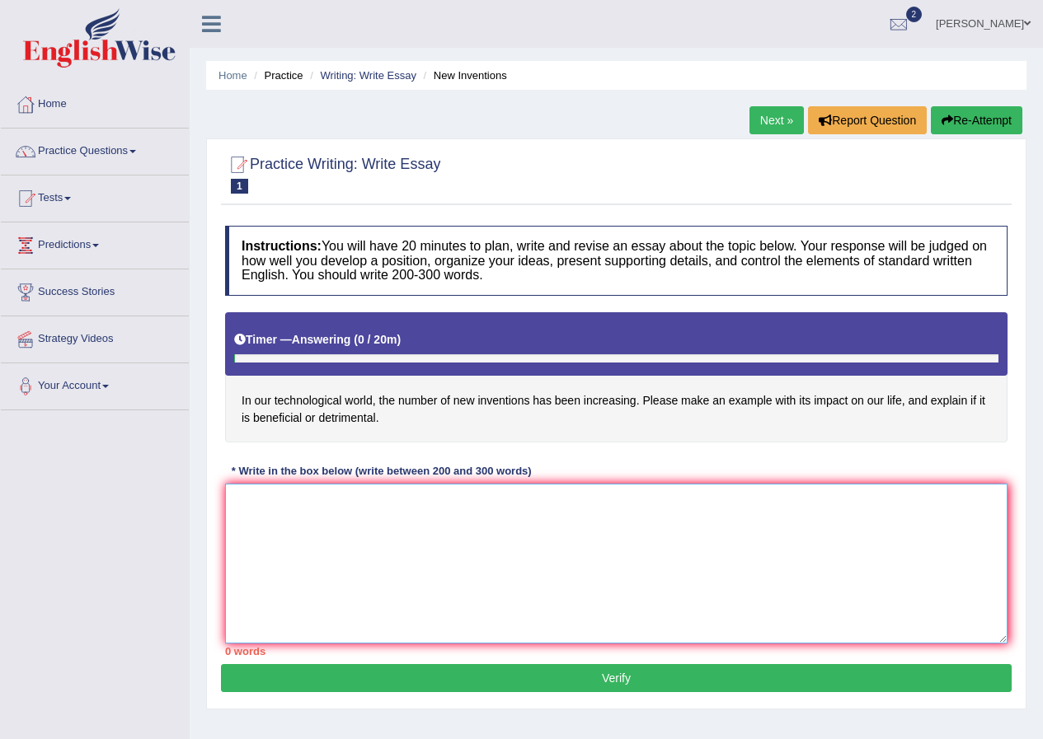
click at [454, 544] on textarea at bounding box center [616, 564] width 782 height 160
click at [453, 545] on textarea at bounding box center [616, 564] width 782 height 160
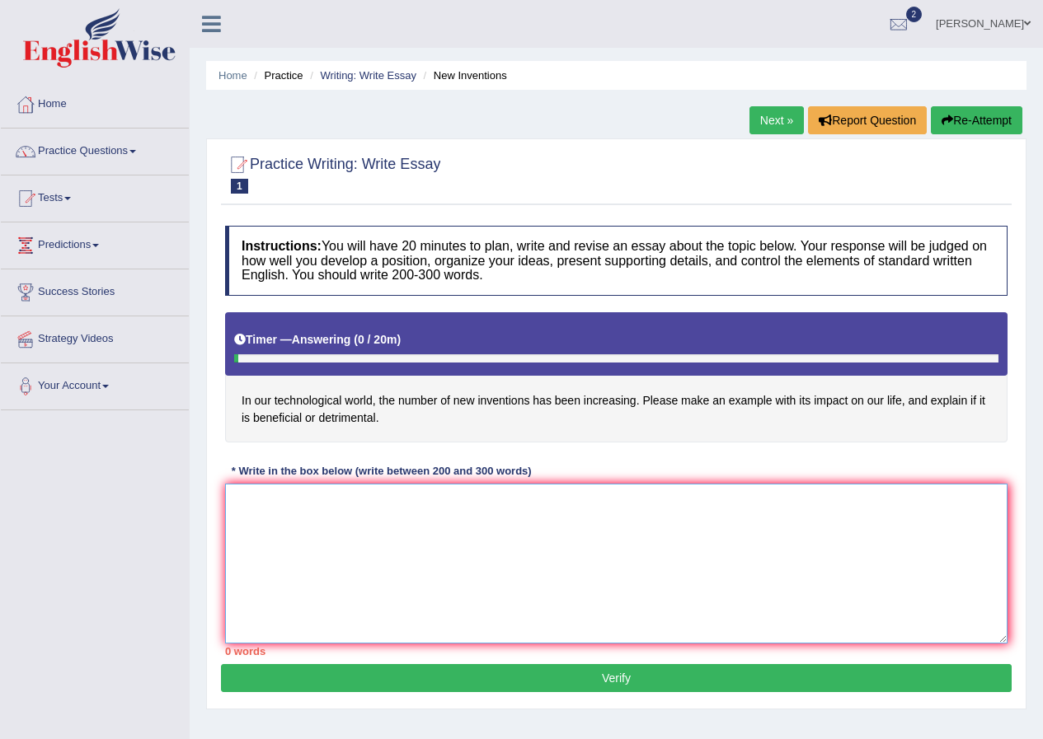
click at [469, 522] on textarea at bounding box center [616, 564] width 782 height 160
click at [662, 582] on textarea at bounding box center [616, 564] width 782 height 160
click at [660, 583] on textarea at bounding box center [616, 564] width 782 height 160
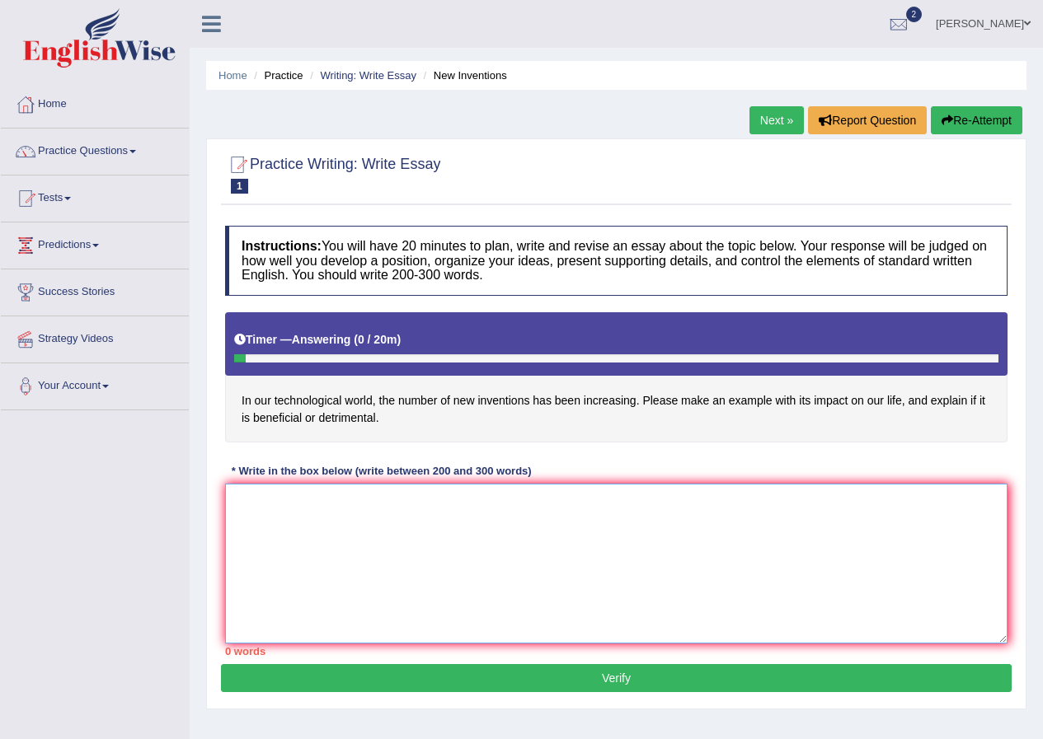
click at [660, 583] on textarea at bounding box center [616, 564] width 782 height 160
click at [468, 545] on textarea at bounding box center [616, 564] width 782 height 160
type textarea "Th"
drag, startPoint x: 234, startPoint y: 401, endPoint x: 256, endPoint y: 408, distance: 22.7
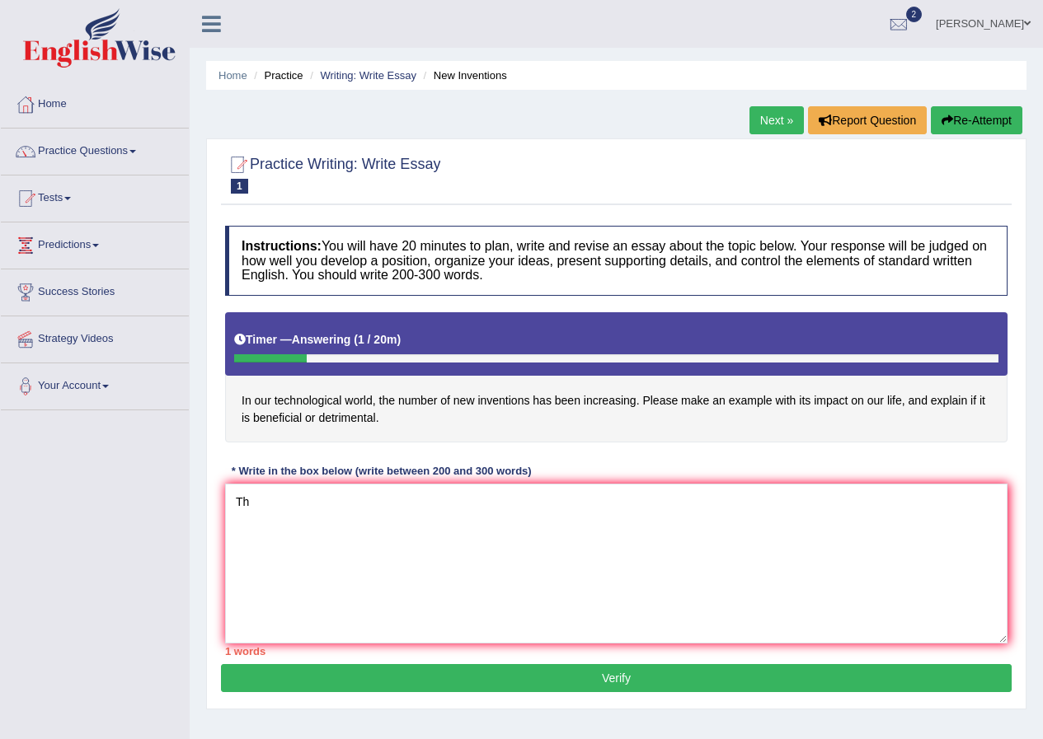
click at [262, 411] on h4 "In our technological world, the number of new inventions has been increasing. P…" at bounding box center [616, 377] width 782 height 131
drag, startPoint x: 232, startPoint y: 399, endPoint x: 267, endPoint y: 433, distance: 48.4
click at [267, 433] on h4 "In our technological world, the number of new inventions has been increasing. P…" at bounding box center [616, 377] width 782 height 131
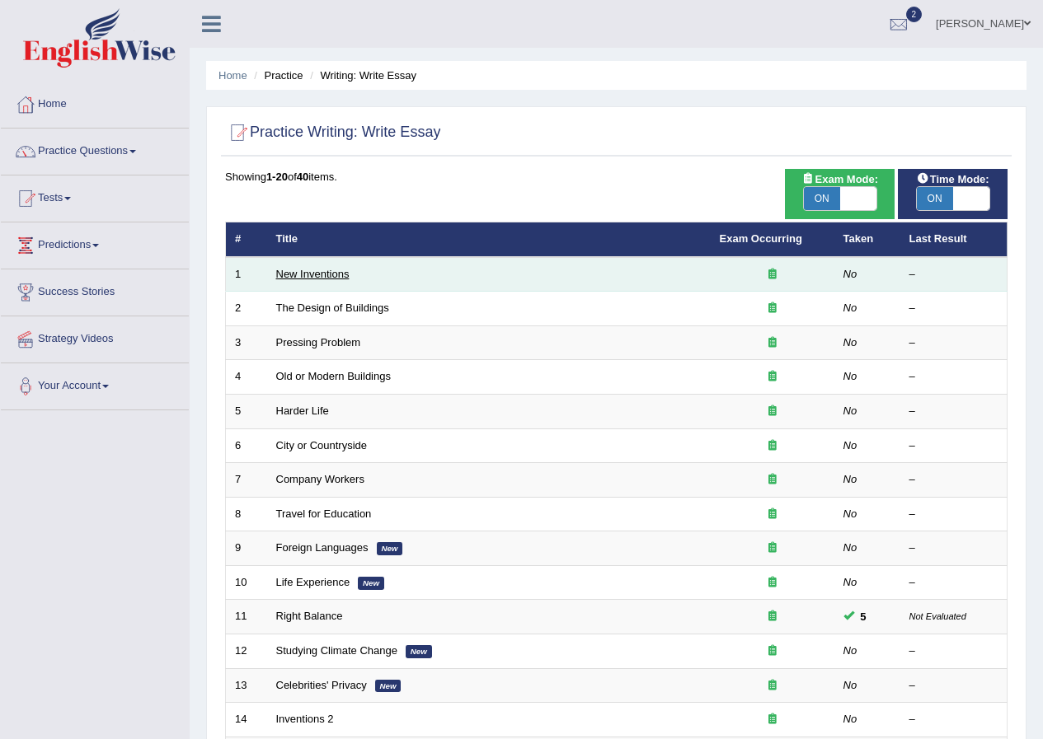
click at [330, 268] on link "New Inventions" at bounding box center [312, 274] width 73 height 12
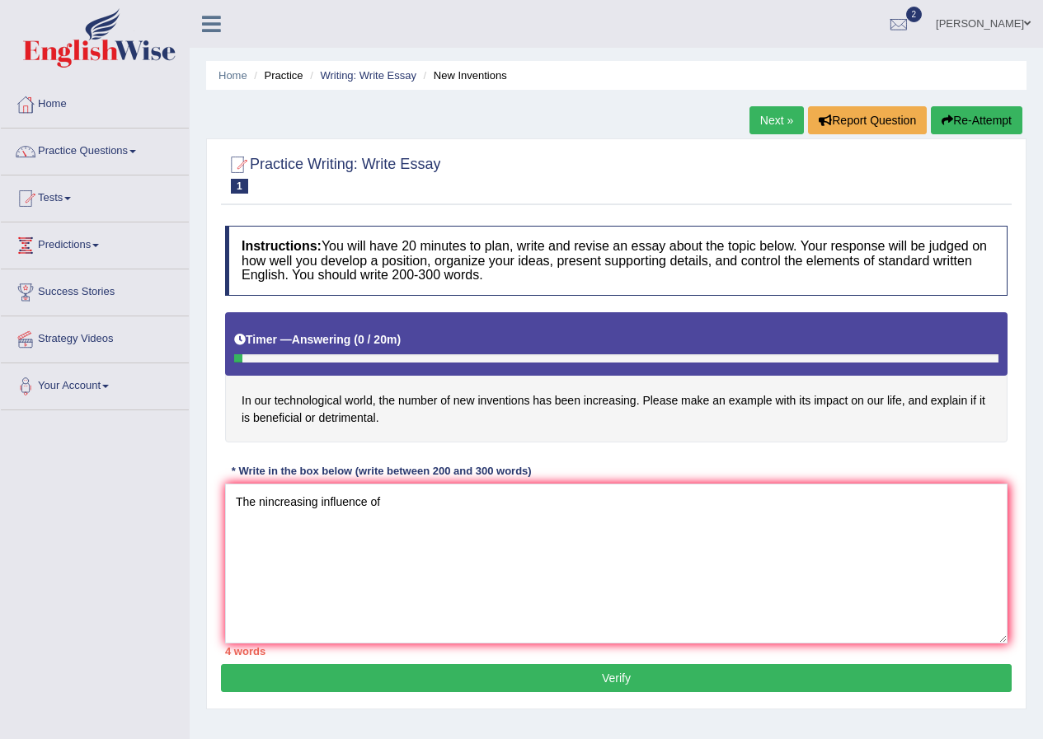
click at [266, 505] on textarea "The nincreasing influence of" at bounding box center [616, 564] width 782 height 160
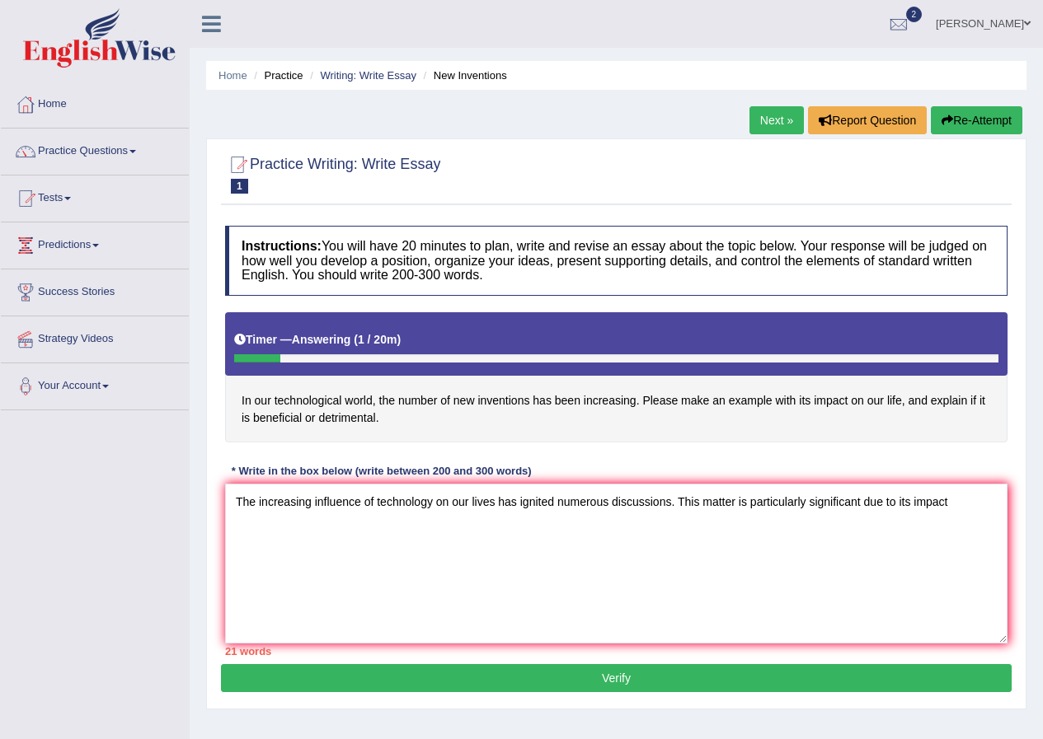
drag, startPoint x: 376, startPoint y: 499, endPoint x: 430, endPoint y: 500, distance: 54.4
click at [430, 500] on textarea "The increasing influence of technology on our lives has ignited numerous discus…" at bounding box center [616, 564] width 782 height 160
click at [578, 505] on textarea "The increasing influence of growing number of inventions such as Artificial Int…" at bounding box center [616, 564] width 782 height 160
click at [618, 504] on textarea "The increasing influence of growing number of inventions such as artificial Int…" at bounding box center [616, 564] width 782 height 160
click at [672, 500] on textarea "The increasing influence of growing number of inventions such as artificial int…" at bounding box center [616, 564] width 782 height 160
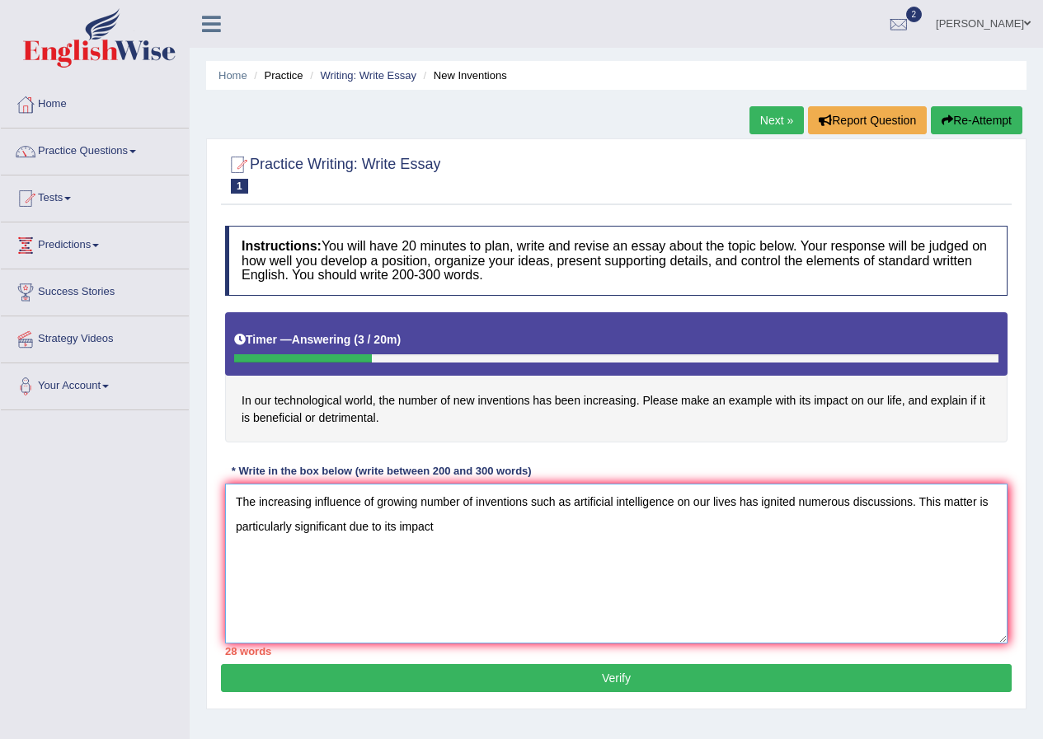
click at [621, 526] on textarea "The increasing influence of growing number of inventions such as artificial int…" at bounding box center [616, 564] width 782 height 160
drag, startPoint x: 676, startPoint y: 500, endPoint x: 691, endPoint y: 538, distance: 40.7
click at [674, 500] on textarea "The increasing influence of growing number of inventions such as artificial int…" at bounding box center [616, 564] width 782 height 160
click at [674, 507] on textarea "The increasing influence of growing number of inventions such as artificial int…" at bounding box center [616, 564] width 782 height 160
click at [716, 522] on textarea "The increasing influence of growing number of inventions such as artificial int…" at bounding box center [616, 564] width 782 height 160
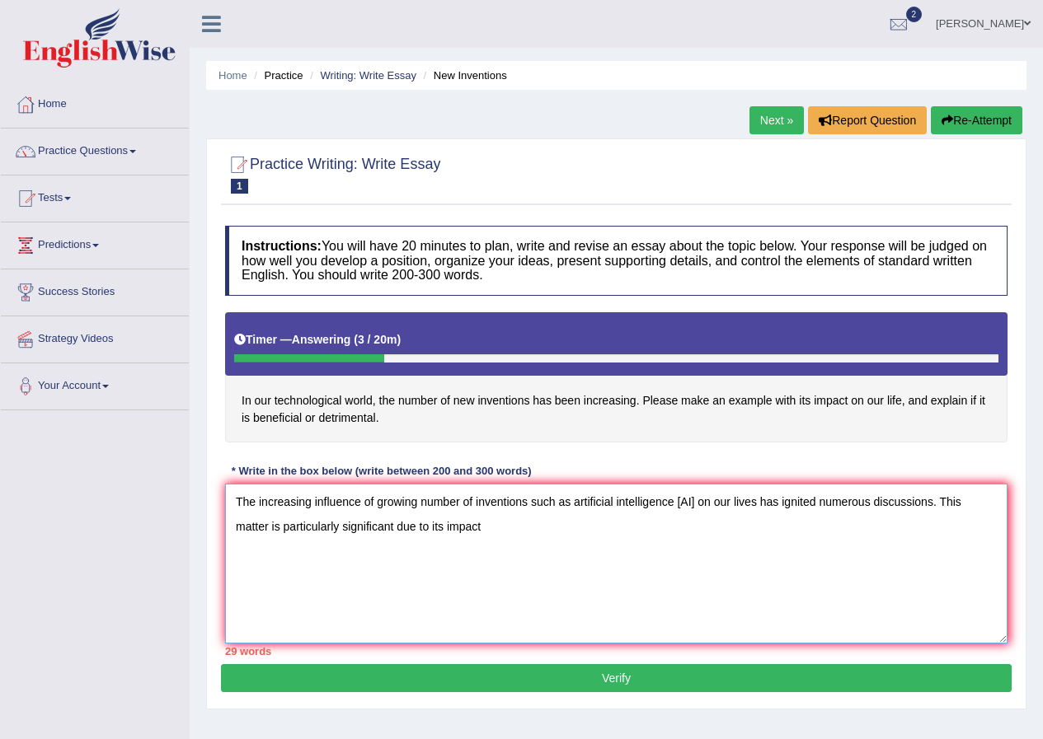
click at [688, 505] on textarea "The increasing influence of growing number of inventions such as artificial int…" at bounding box center [616, 564] width 782 height 160
click at [718, 565] on textarea "The increasing influence of growing number of inventions such as artificial int…" at bounding box center [616, 564] width 782 height 160
click at [556, 550] on textarea "The increasing influence of growing number of inventions such as artificial int…" at bounding box center [616, 564] width 782 height 160
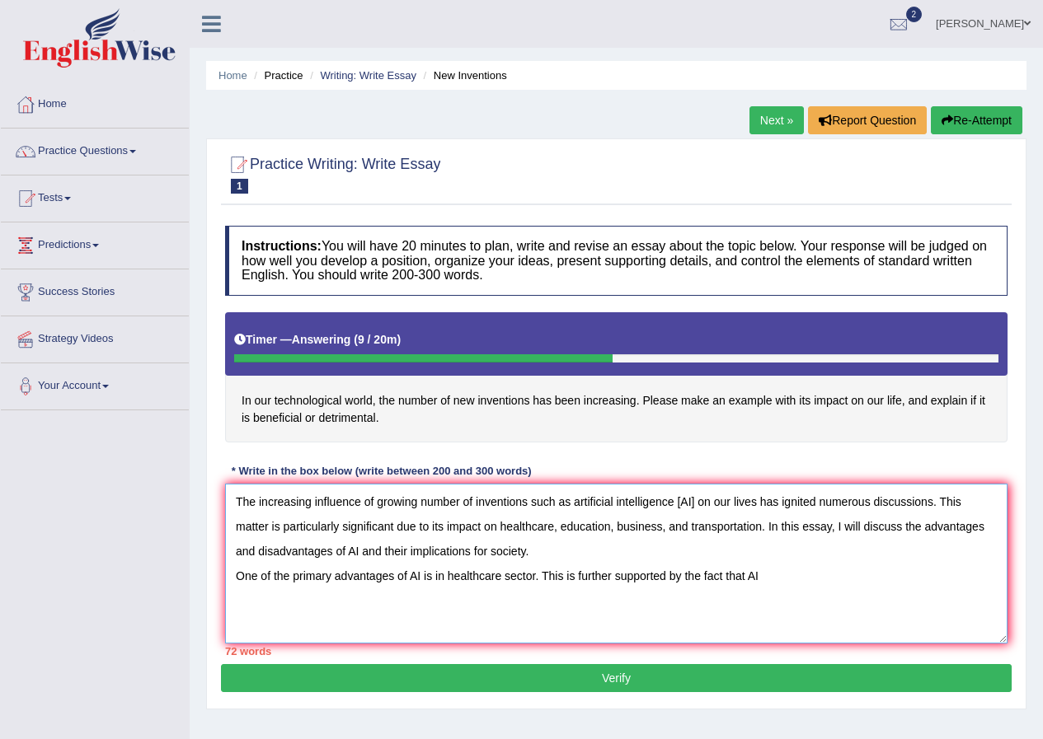
click at [535, 583] on textarea "The increasing influence of growing number of inventions such as artificial int…" at bounding box center [616, 564] width 782 height 160
drag, startPoint x: 434, startPoint y: 573, endPoint x: 444, endPoint y: 575, distance: 10.2
click at [444, 575] on textarea "The increasing influence of growing number of inventions such as artificial int…" at bounding box center [616, 564] width 782 height 160
drag, startPoint x: 425, startPoint y: 580, endPoint x: 443, endPoint y: 573, distance: 19.6
click at [443, 573] on textarea "The increasing influence of growing number of inventions such as artificial int…" at bounding box center [616, 564] width 782 height 160
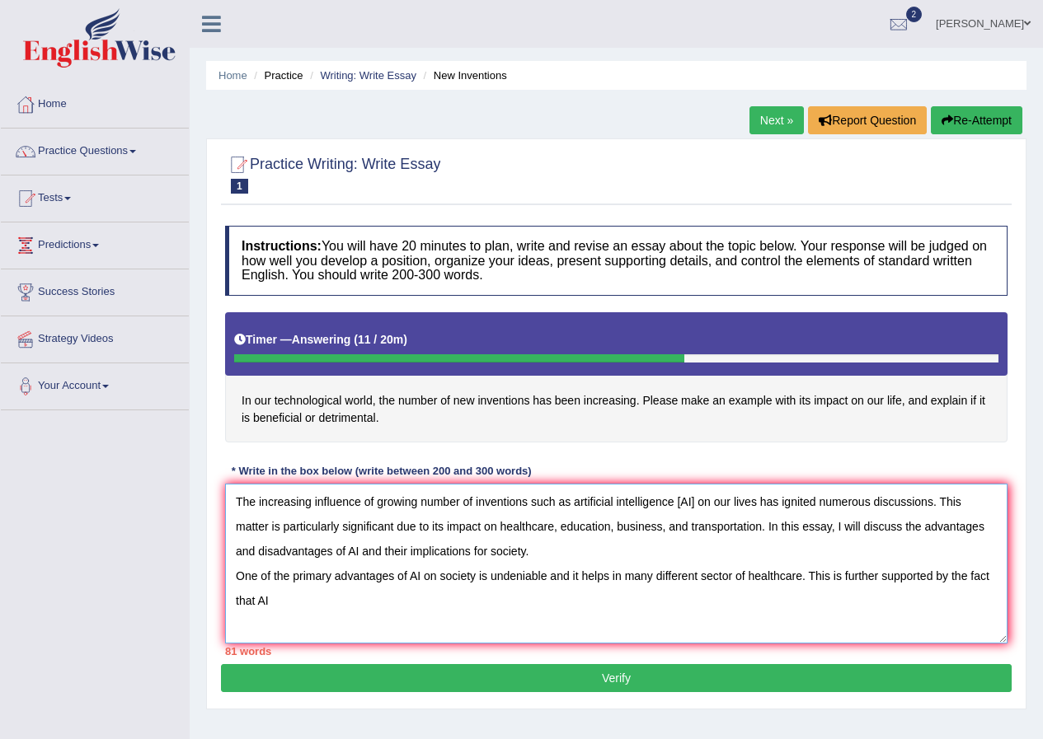
click at [571, 616] on textarea "The increasing influence of growing number of inventions such as artificial int…" at bounding box center [616, 564] width 782 height 160
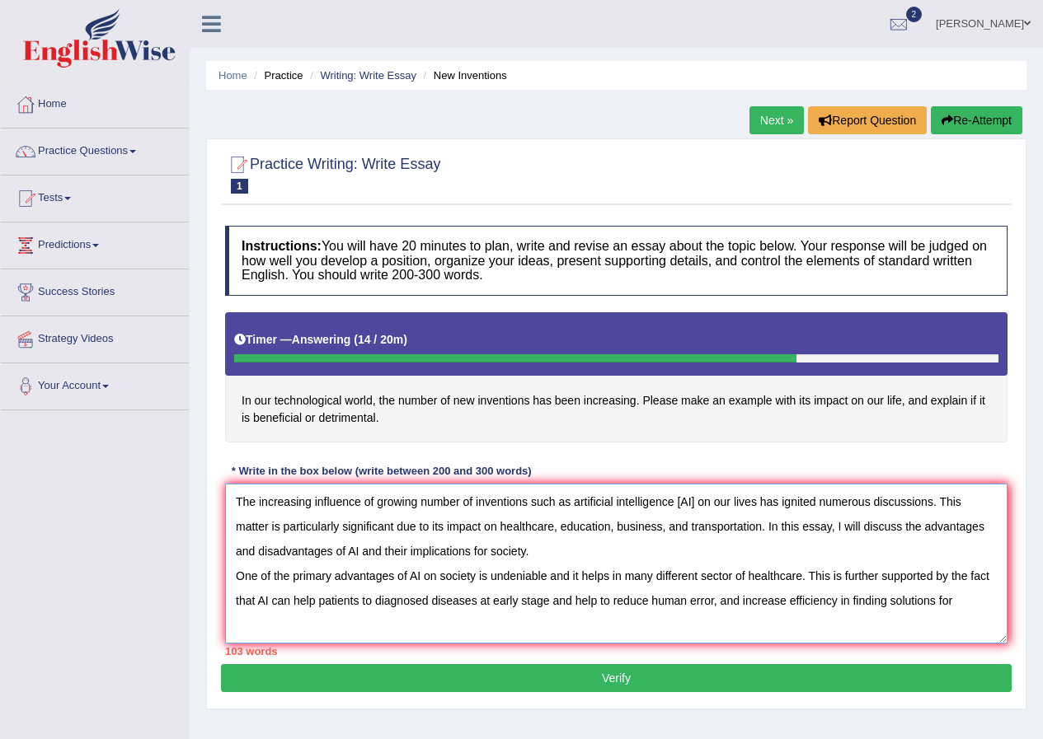
drag, startPoint x: 839, startPoint y: 607, endPoint x: 979, endPoint y: 599, distance: 139.5
click at [977, 599] on textarea "The increasing influence of growing number of inventions such as artificial int…" at bounding box center [616, 564] width 782 height 160
click at [269, 606] on textarea "The increasing influence of growing number of inventions such as artificial int…" at bounding box center [616, 564] width 782 height 160
click at [551, 607] on textarea "The increasing influence of growing number of inventions such as artificial int…" at bounding box center [616, 564] width 782 height 160
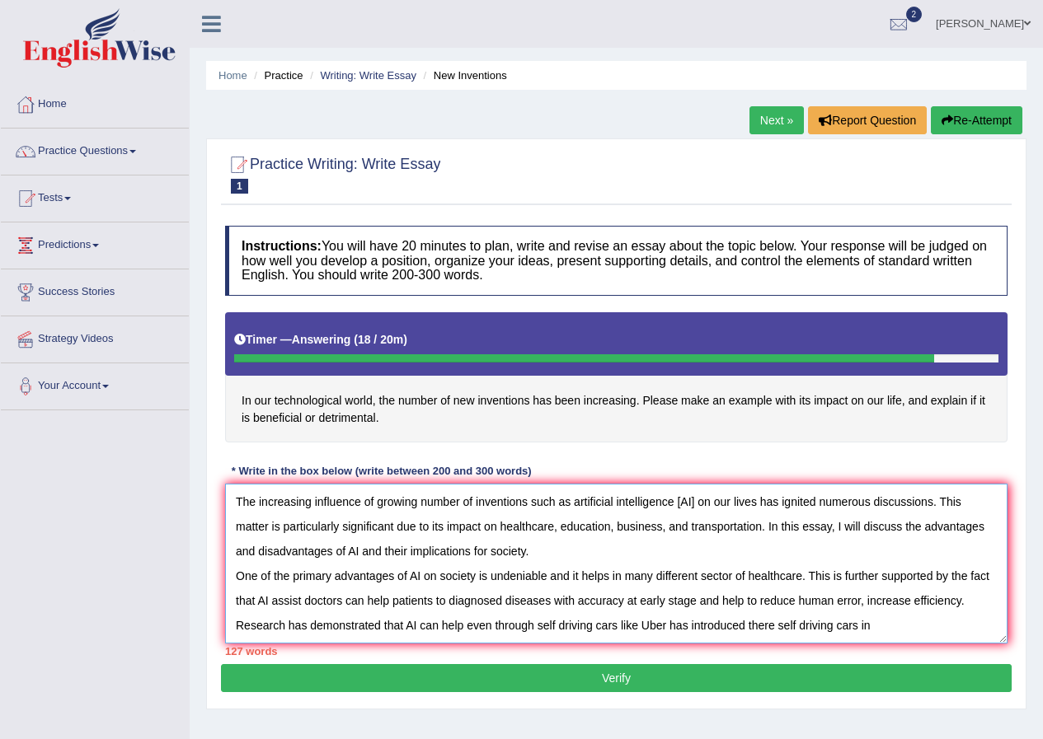
scroll to position [14, 0]
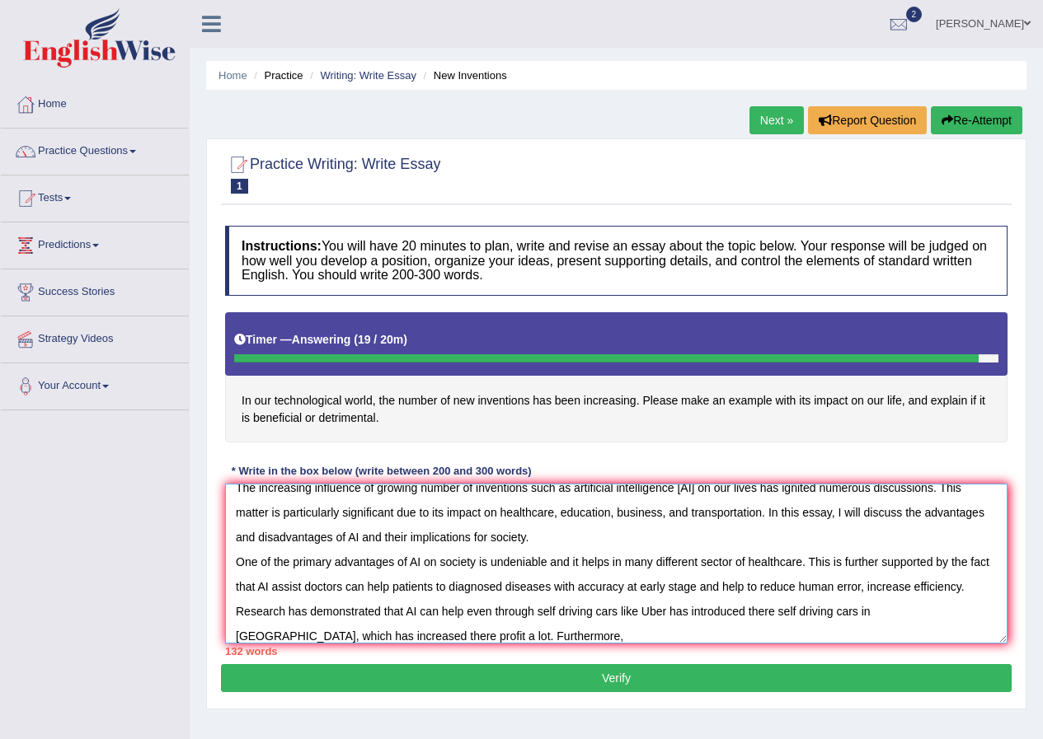
type textarea "The increasing influence of growing number of inventions such as artificial int…"
click at [980, 115] on button "Re-Attempt" at bounding box center [977, 120] width 92 height 28
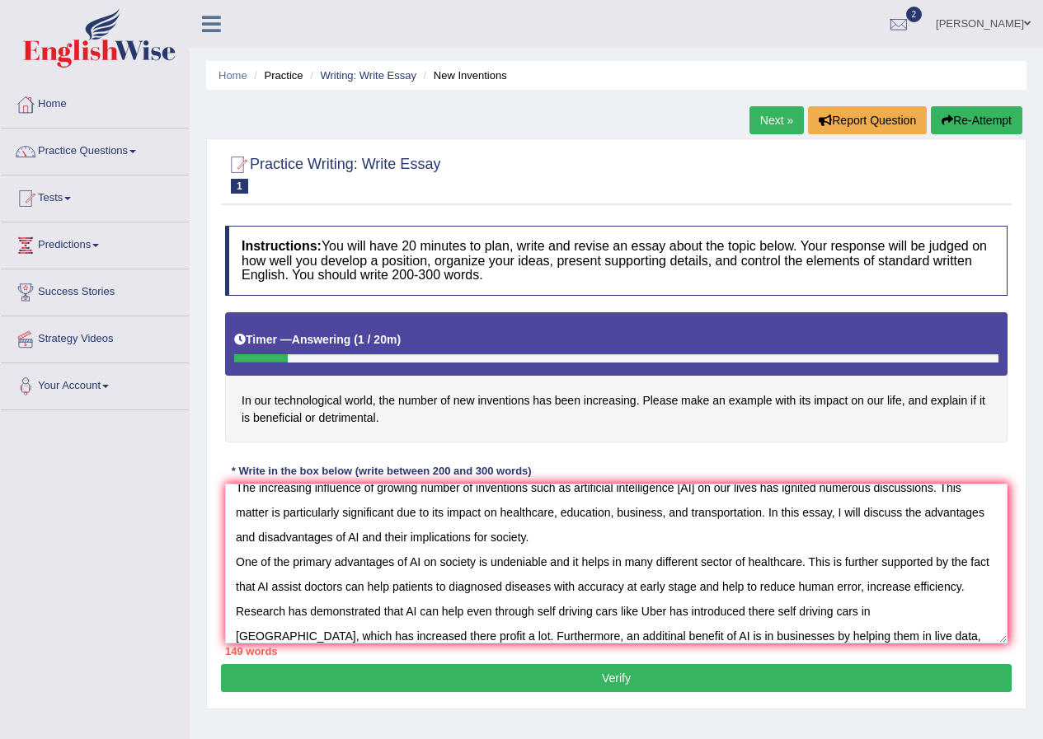
scroll to position [39, 0]
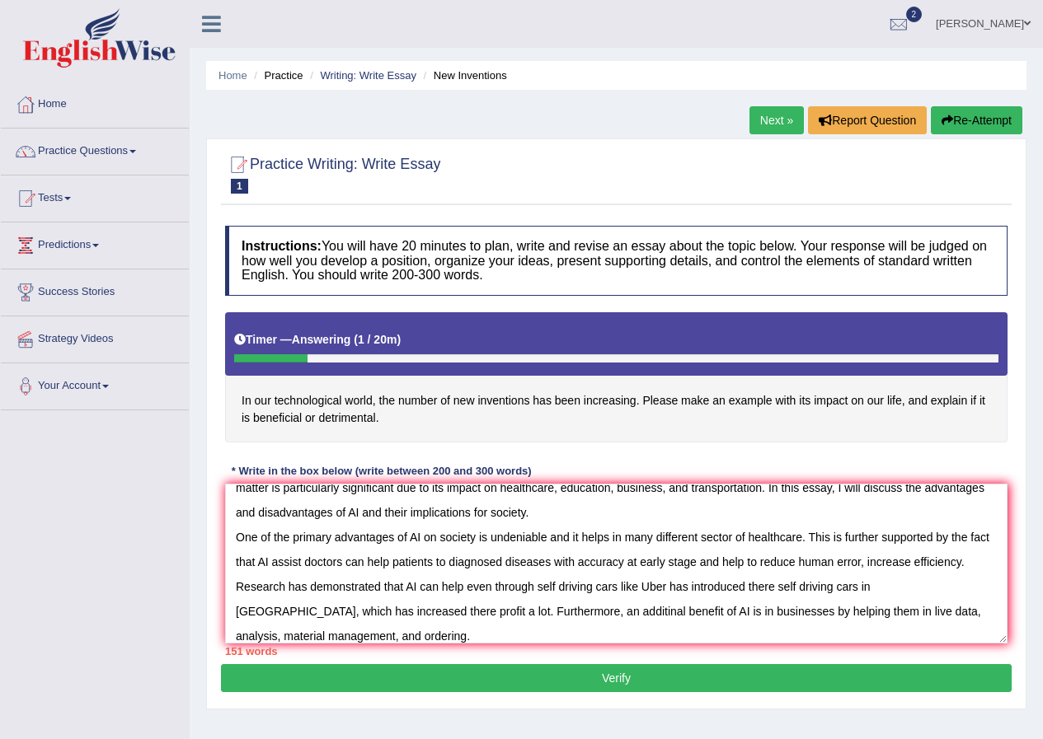
click at [796, 613] on textarea "The increasing influence of growing number of inventions such as artificial int…" at bounding box center [616, 564] width 782 height 160
drag, startPoint x: 803, startPoint y: 615, endPoint x: 841, endPoint y: 668, distance: 65.0
click at [803, 616] on textarea "The increasing influence of growing number of inventions such as artificial int…" at bounding box center [616, 564] width 782 height 160
drag, startPoint x: 418, startPoint y: 635, endPoint x: 516, endPoint y: 696, distance: 115.5
click at [418, 636] on textarea "The increasing influence of growing number of inventions such as artificial int…" at bounding box center [616, 564] width 782 height 160
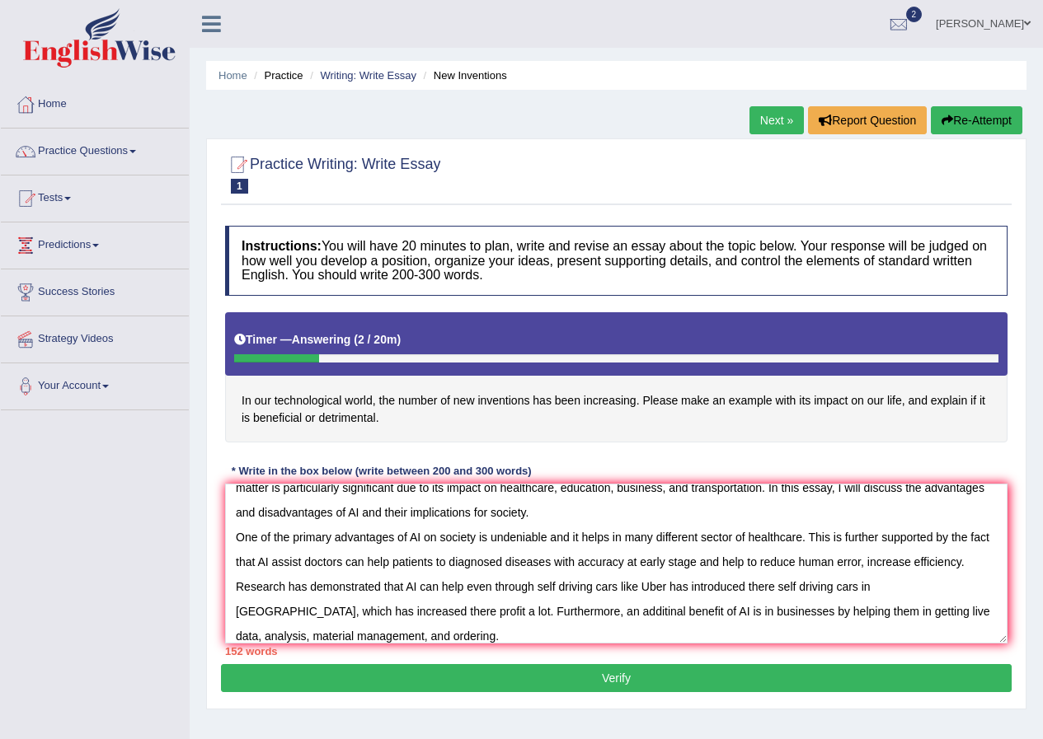
drag, startPoint x: 810, startPoint y: 618, endPoint x: 847, endPoint y: 624, distance: 36.7
click at [847, 624] on textarea "The increasing influence of growing number of inventions such as artificial int…" at bounding box center [616, 564] width 782 height 160
click at [843, 617] on textarea "The increasing influence of growing number of inventions such as artificial int…" at bounding box center [616, 564] width 782 height 160
click at [890, 623] on textarea "The increasing influence of growing number of inventions such as artificial int…" at bounding box center [616, 564] width 782 height 160
click at [796, 626] on textarea "The increasing influence of growing number of inventions such as artificial int…" at bounding box center [616, 564] width 782 height 160
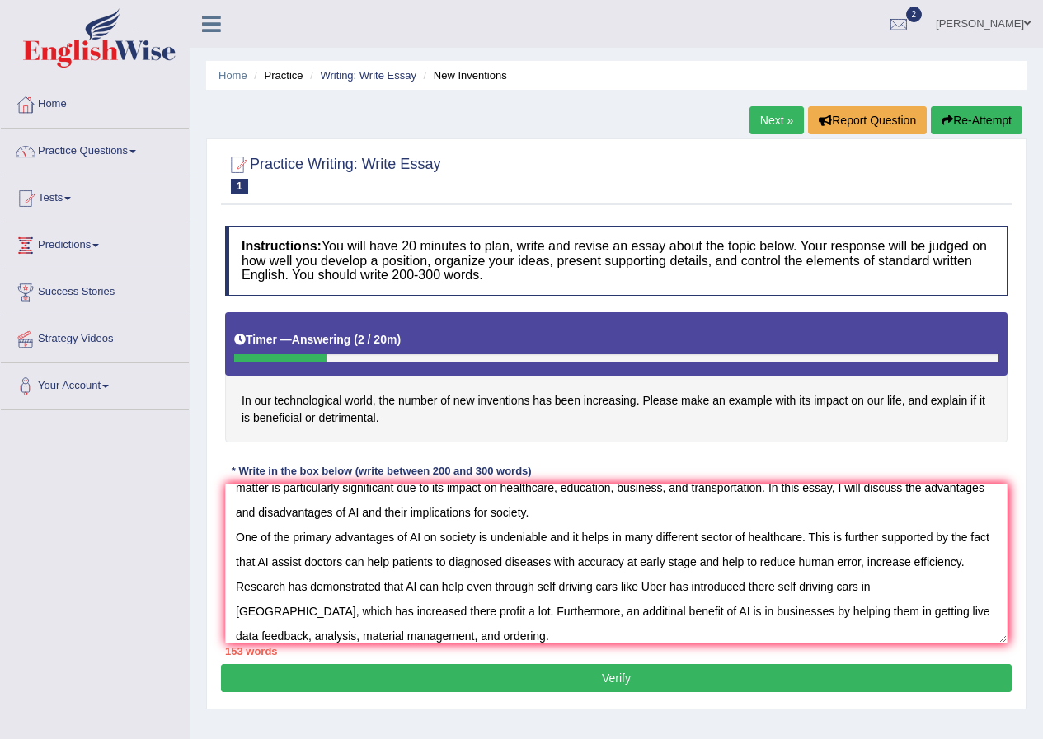
drag, startPoint x: 465, startPoint y: 641, endPoint x: 470, endPoint y: 648, distance: 8.9
click at [467, 647] on div "Instructions: You will have 20 minutes to plan, write and revise an essay about…" at bounding box center [616, 441] width 791 height 447
click at [492, 636] on textarea "The increasing influence of growing number of inventions such as artificial int…" at bounding box center [616, 564] width 782 height 160
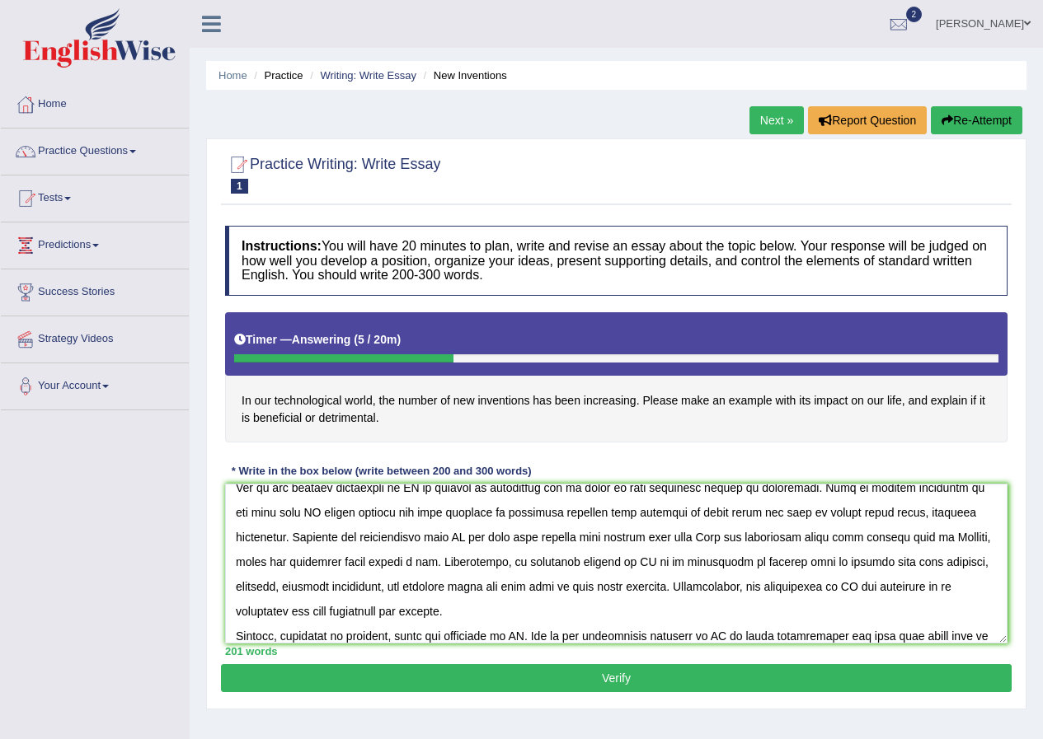
scroll to position [113, 0]
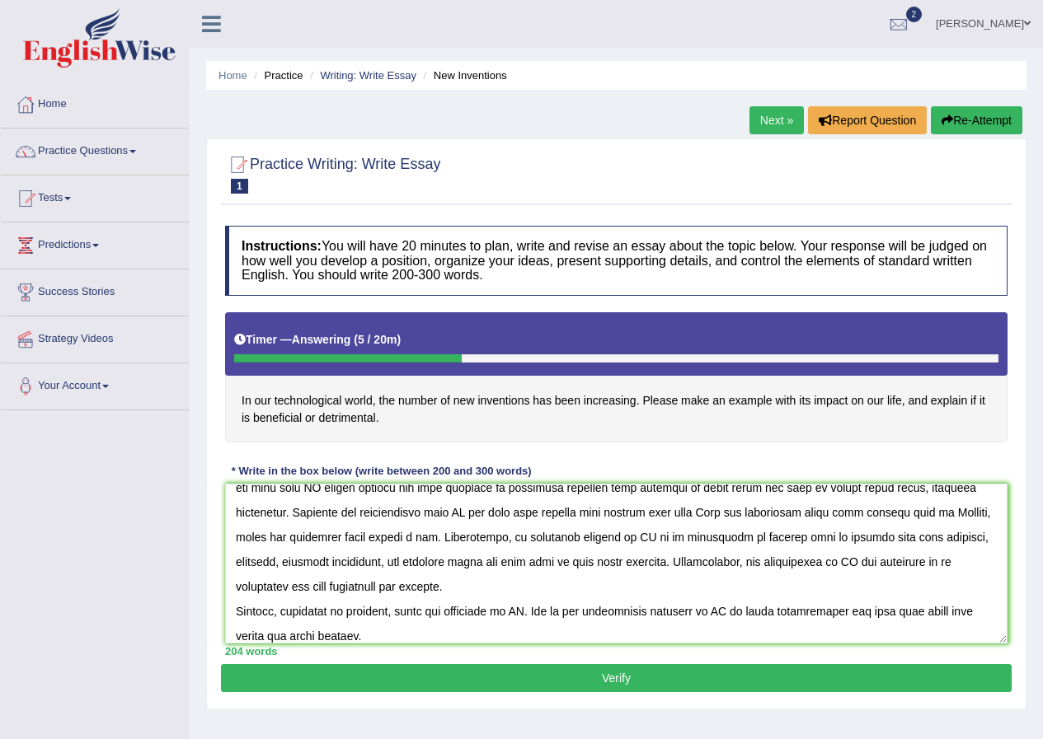
click at [807, 611] on textarea at bounding box center [616, 564] width 782 height 160
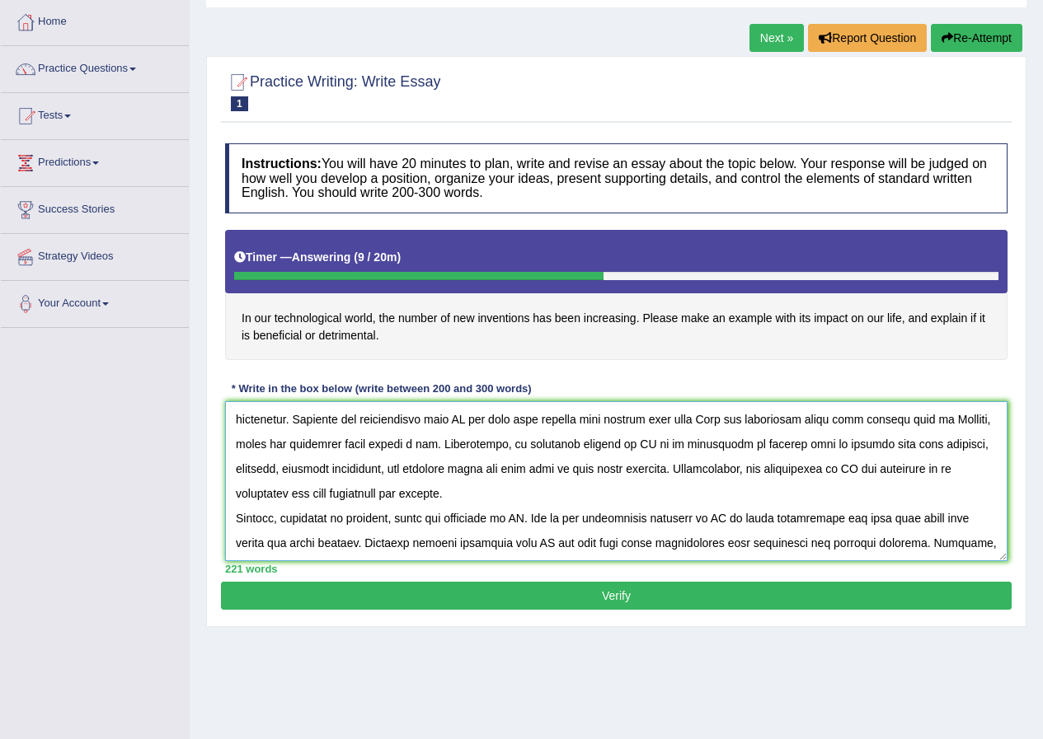
scroll to position [138, 0]
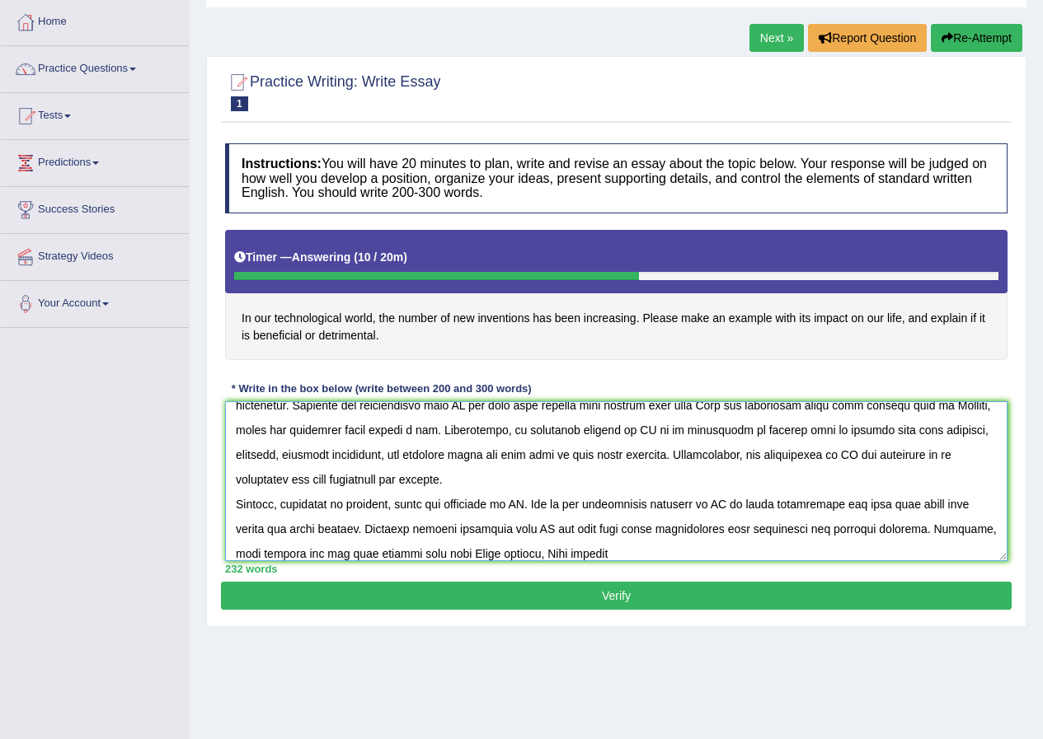
click at [401, 557] on textarea at bounding box center [616, 481] width 782 height 160
click at [375, 556] on textarea at bounding box center [616, 481] width 782 height 160
click at [597, 564] on div "233 words" at bounding box center [616, 569] width 782 height 16
click at [602, 560] on textarea at bounding box center [616, 481] width 782 height 160
click at [665, 556] on textarea at bounding box center [616, 481] width 782 height 160
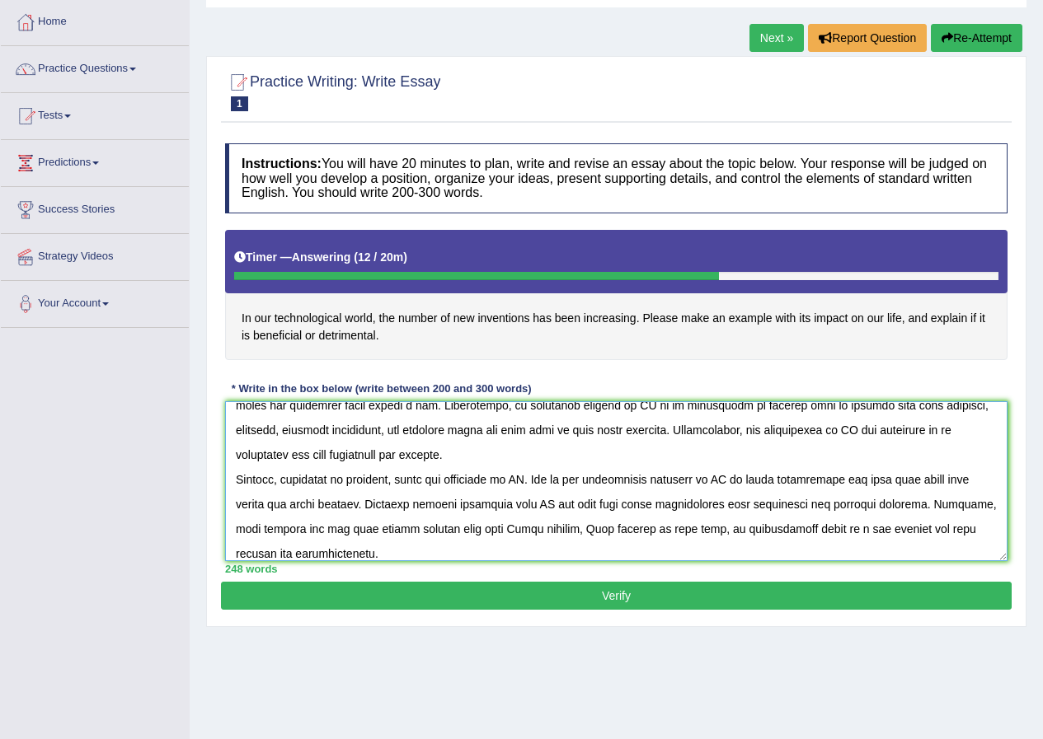
scroll to position [173, 0]
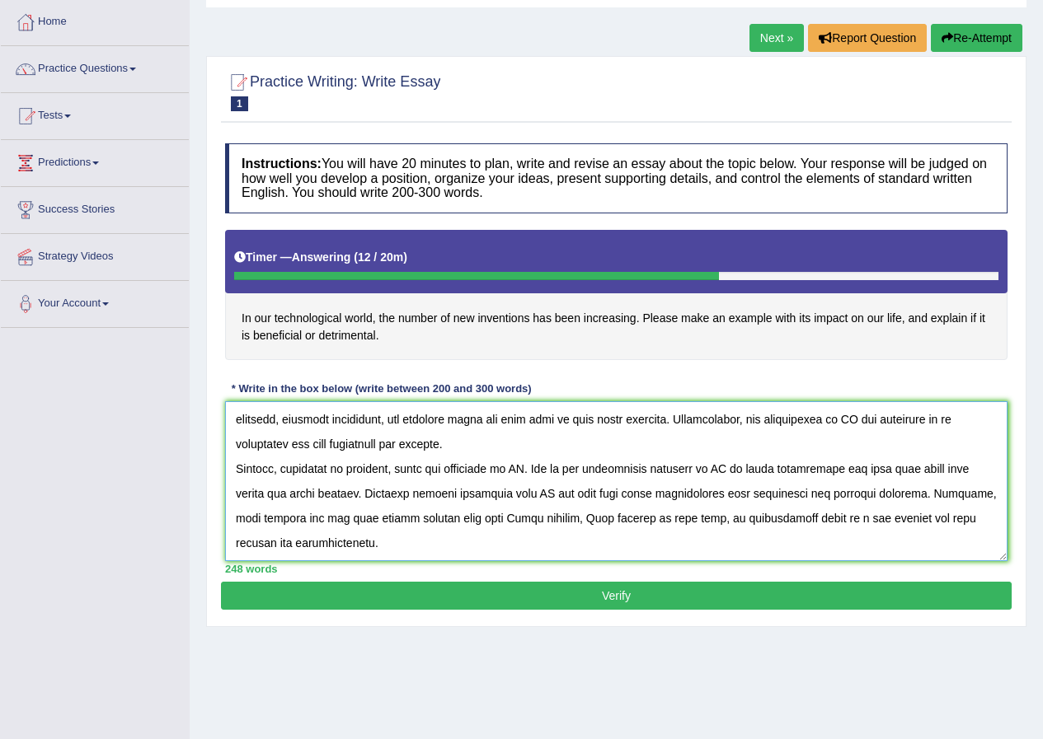
click at [920, 555] on textarea at bounding box center [616, 481] width 782 height 160
click at [931, 558] on textarea at bounding box center [616, 481] width 782 height 160
click at [906, 554] on textarea at bounding box center [616, 481] width 782 height 160
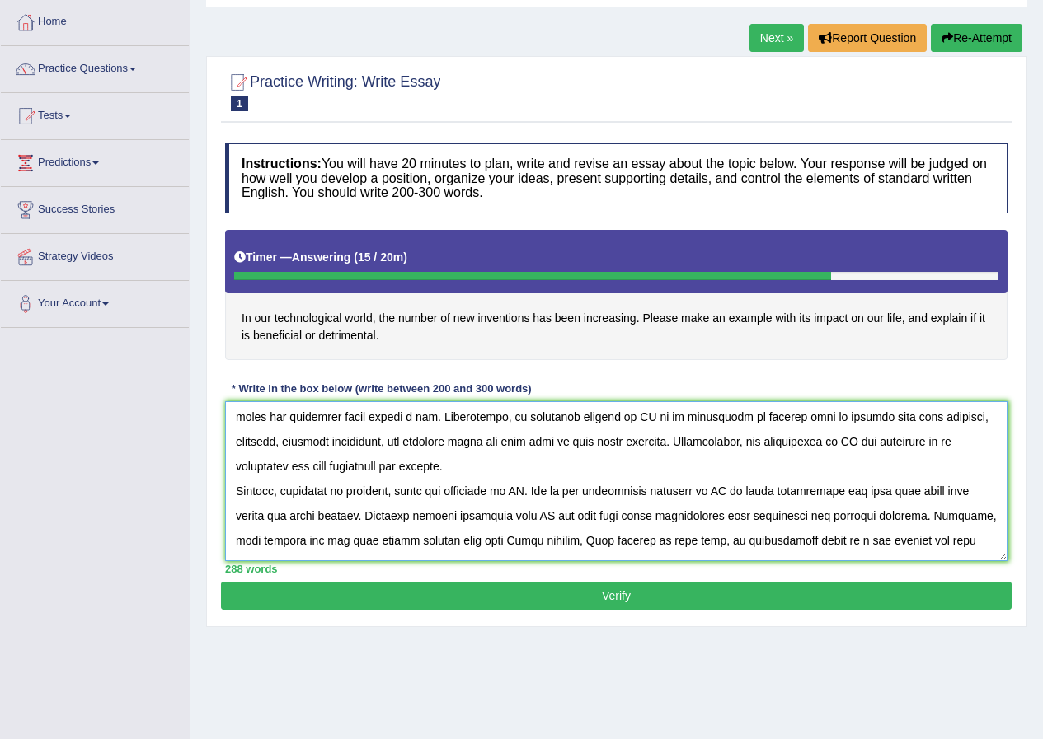
scroll to position [212, 0]
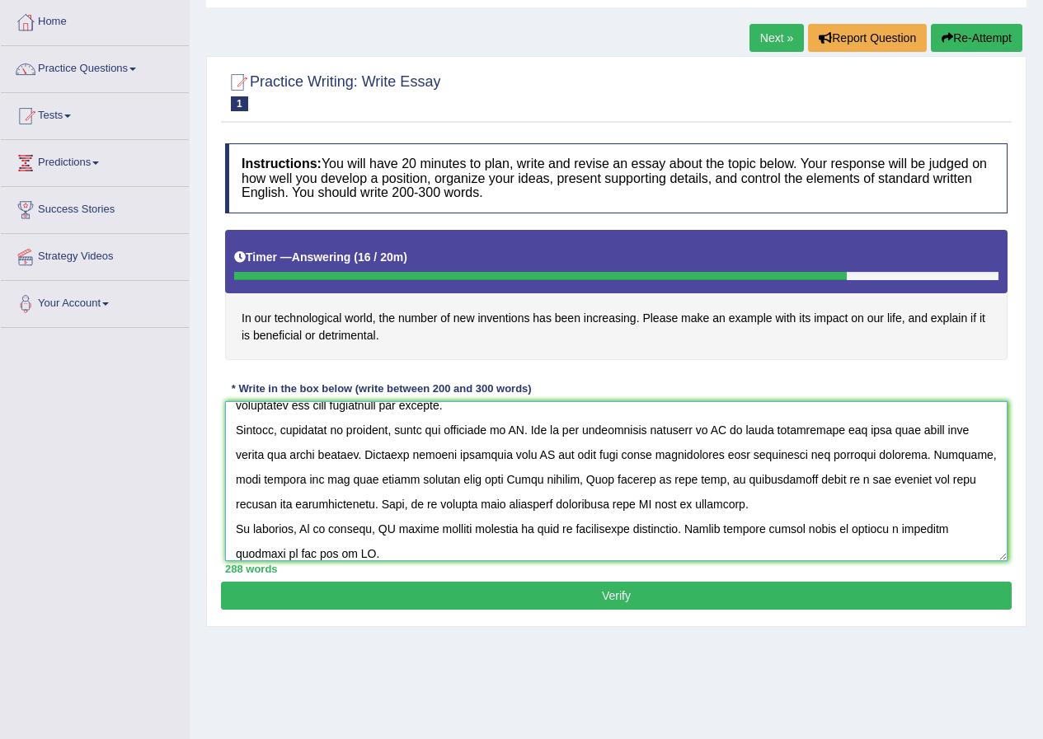
drag, startPoint x: 663, startPoint y: 490, endPoint x: 589, endPoint y: 477, distance: 74.4
click at [589, 477] on textarea at bounding box center [616, 481] width 782 height 160
click at [753, 519] on textarea at bounding box center [616, 481] width 782 height 160
drag, startPoint x: 661, startPoint y: 479, endPoint x: 589, endPoint y: 488, distance: 73.1
click at [589, 488] on textarea at bounding box center [616, 481] width 782 height 160
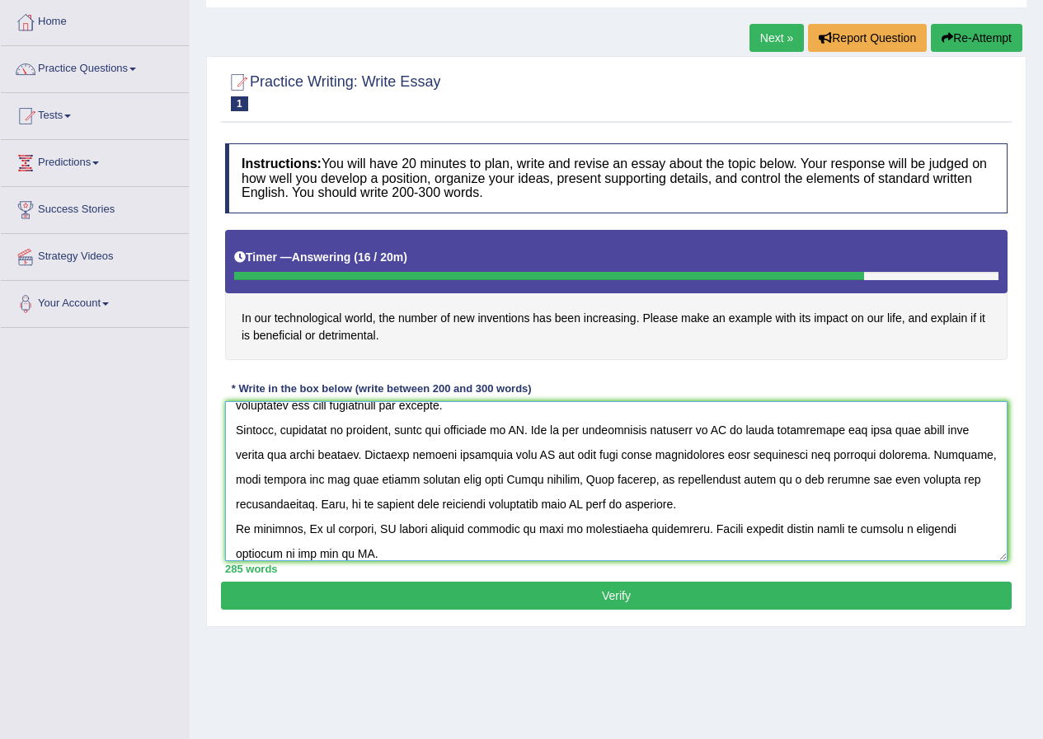
click at [963, 491] on textarea at bounding box center [616, 481] width 782 height 160
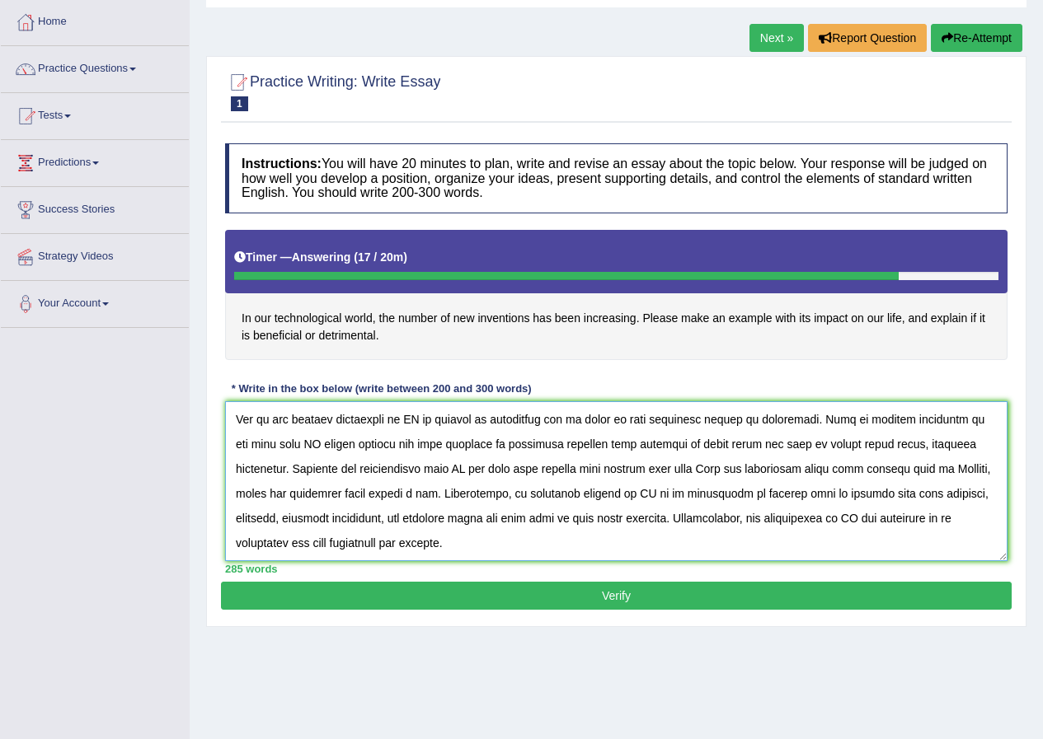
scroll to position [47, 0]
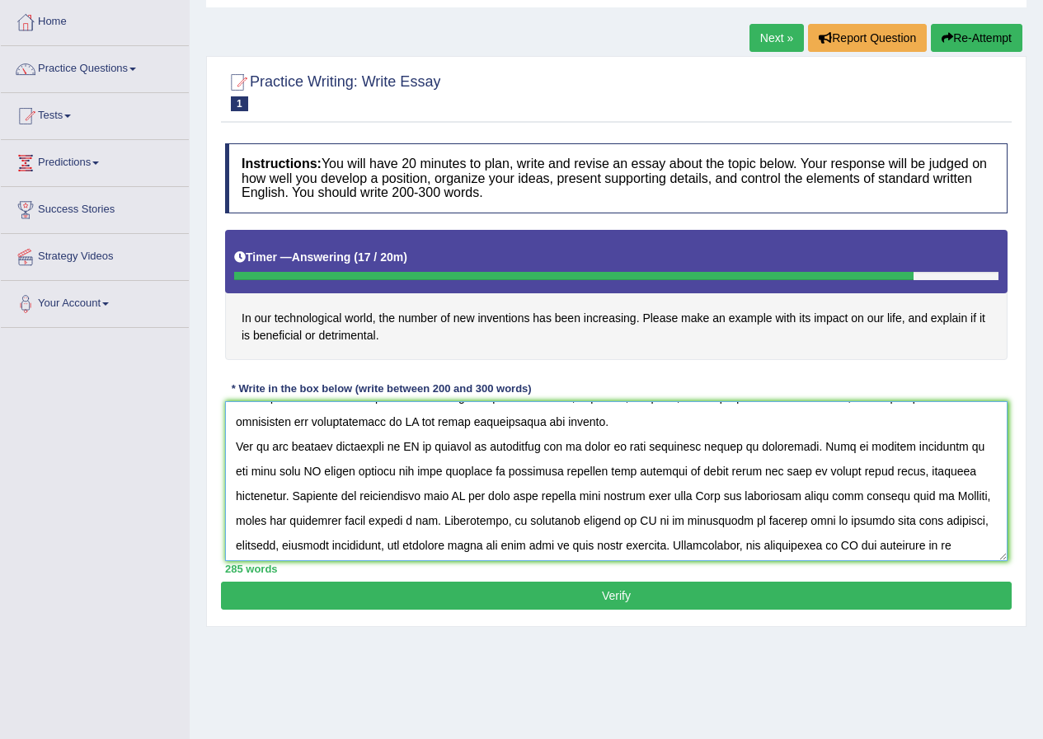
click at [801, 448] on textarea at bounding box center [616, 481] width 782 height 160
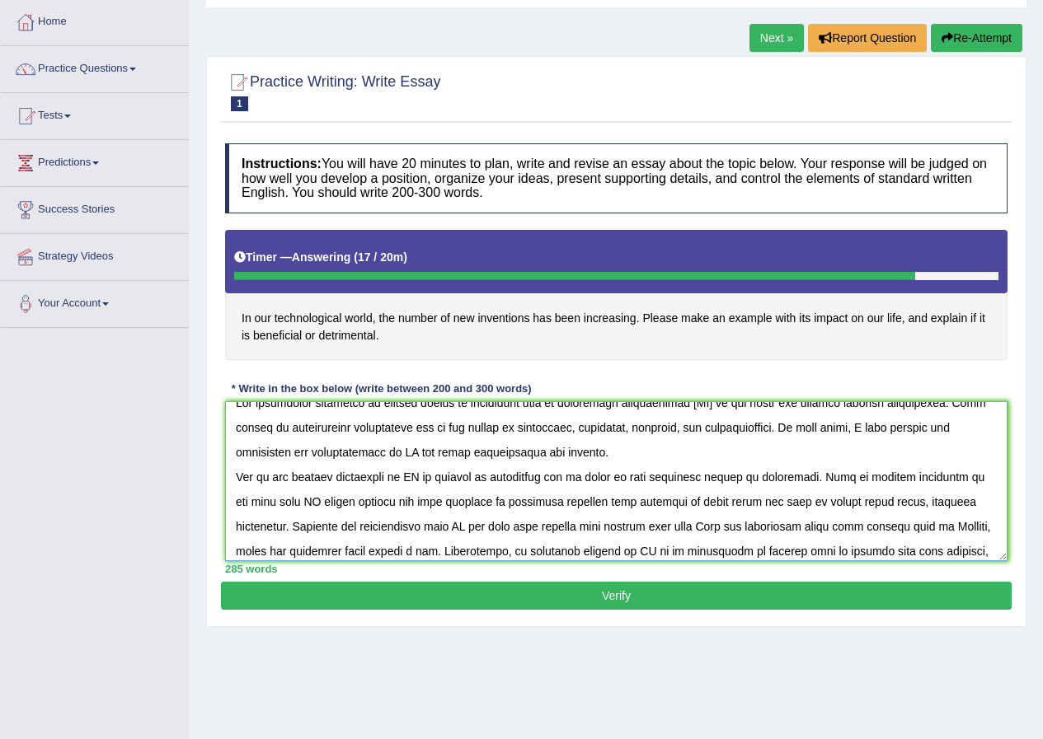
scroll to position [0, 0]
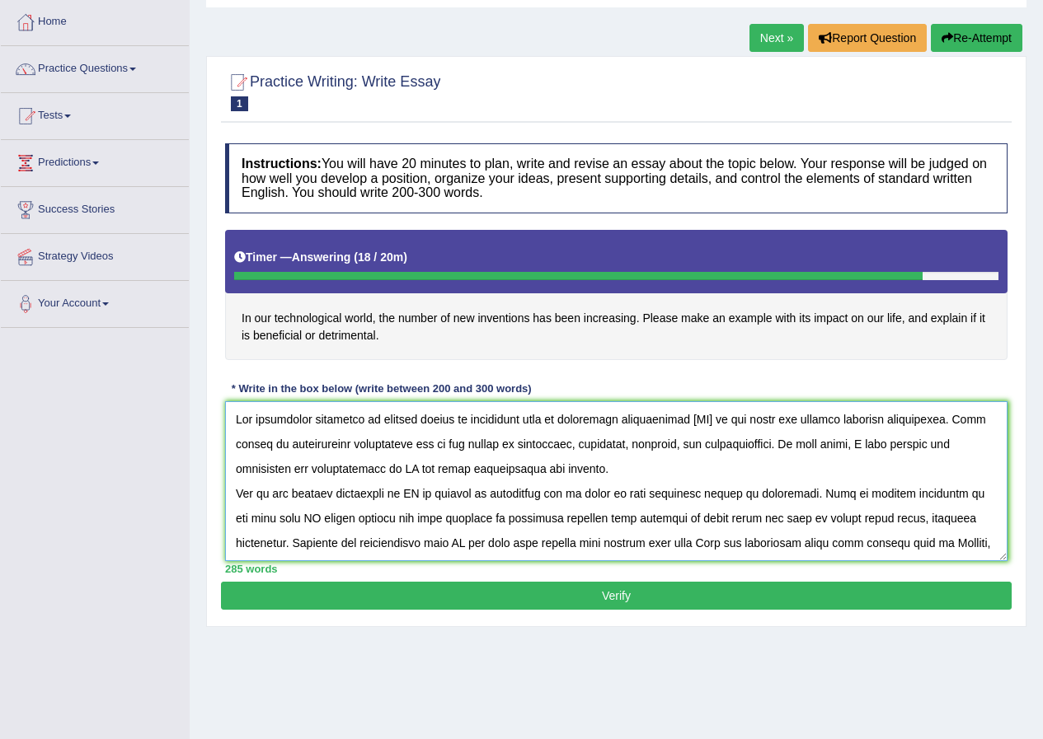
click at [580, 500] on textarea at bounding box center [616, 481] width 782 height 160
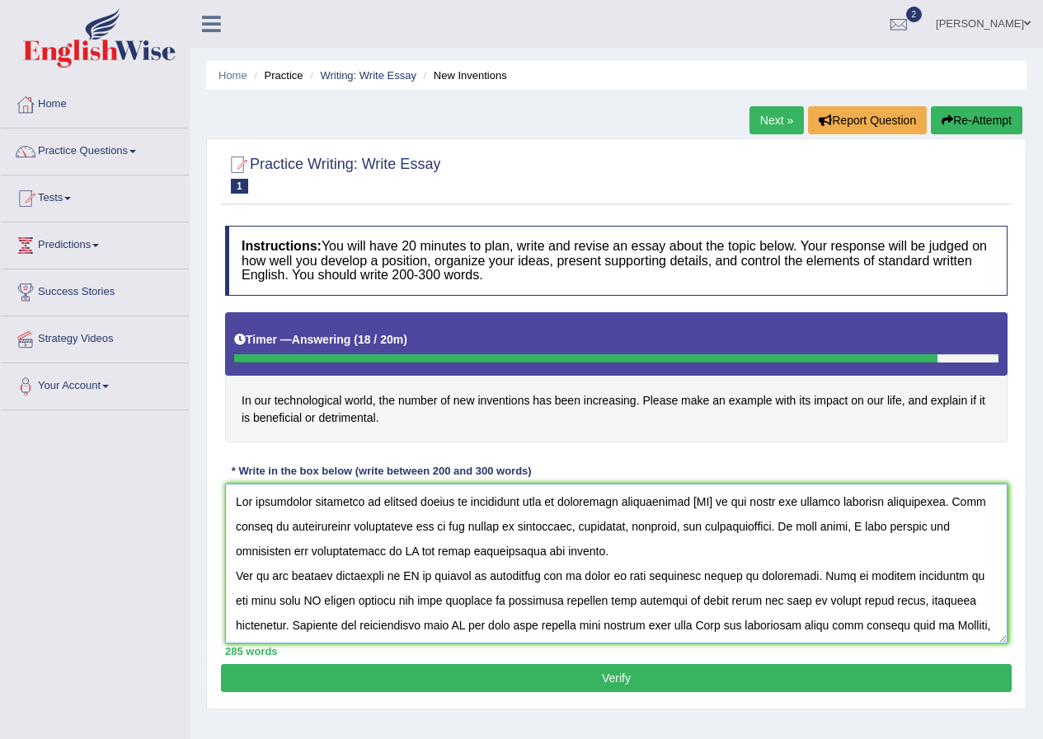
type textarea "The increasing influence of growing number of inventions such as artificial int…"
click at [455, 692] on button "Verify" at bounding box center [616, 678] width 791 height 28
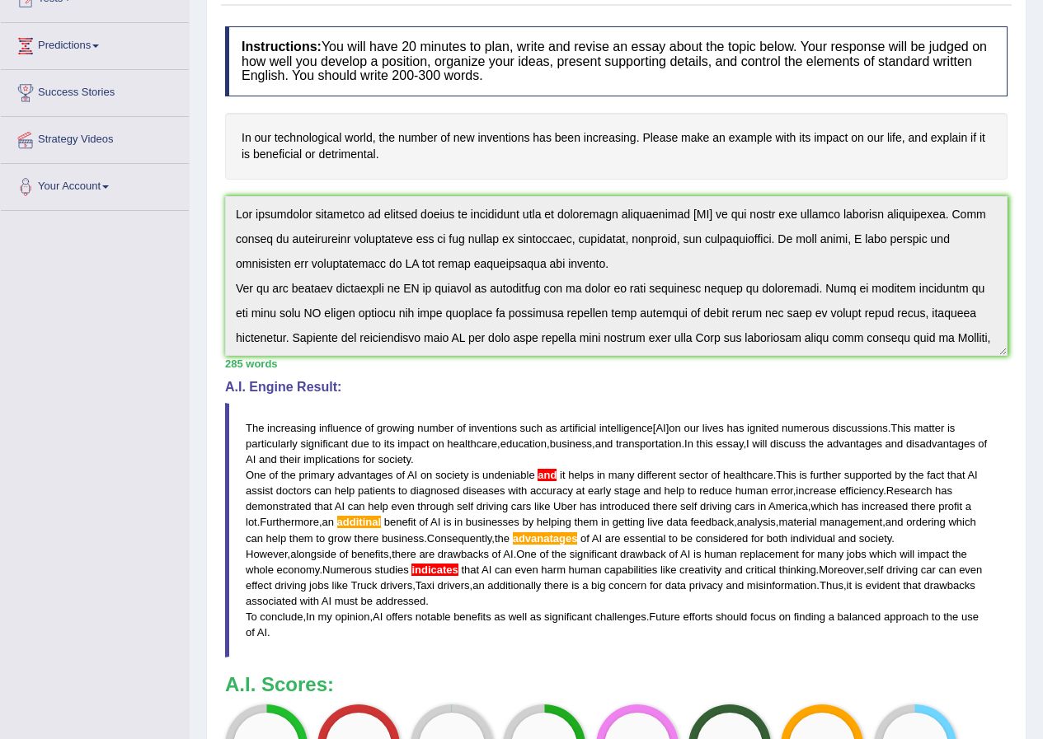
scroll to position [430, 0]
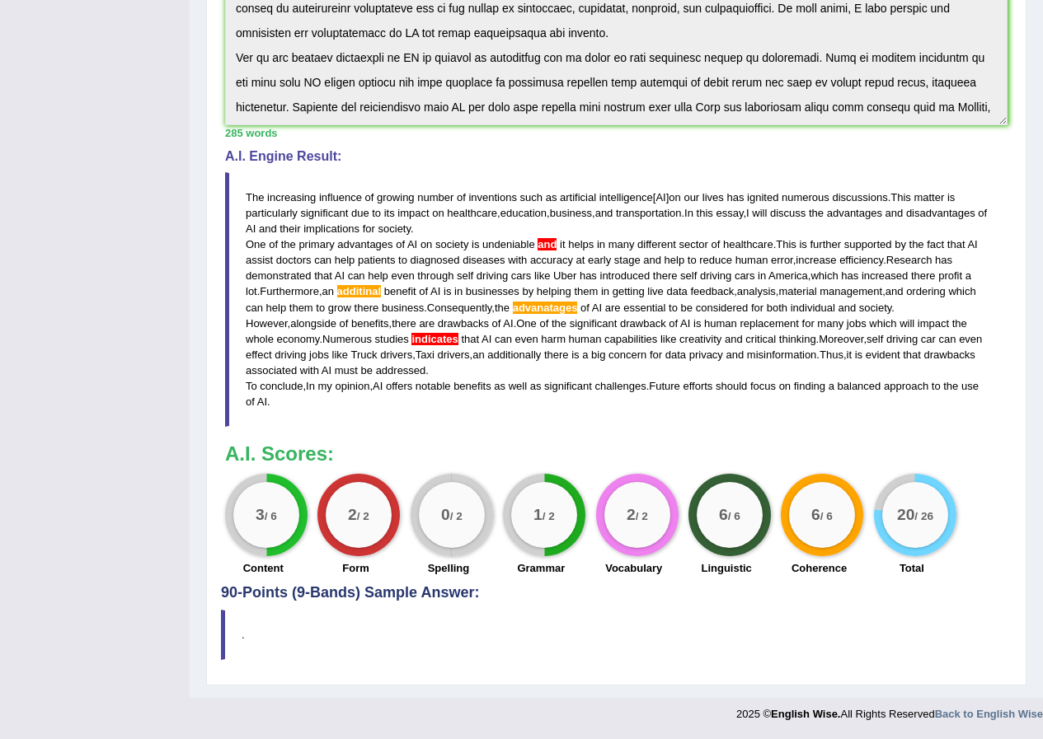
drag, startPoint x: 239, startPoint y: 190, endPoint x: 258, endPoint y: 199, distance: 21.0
click at [258, 199] on blockquote "The increasing influence of growing number of inventions such as artificial int…" at bounding box center [616, 300] width 782 height 256
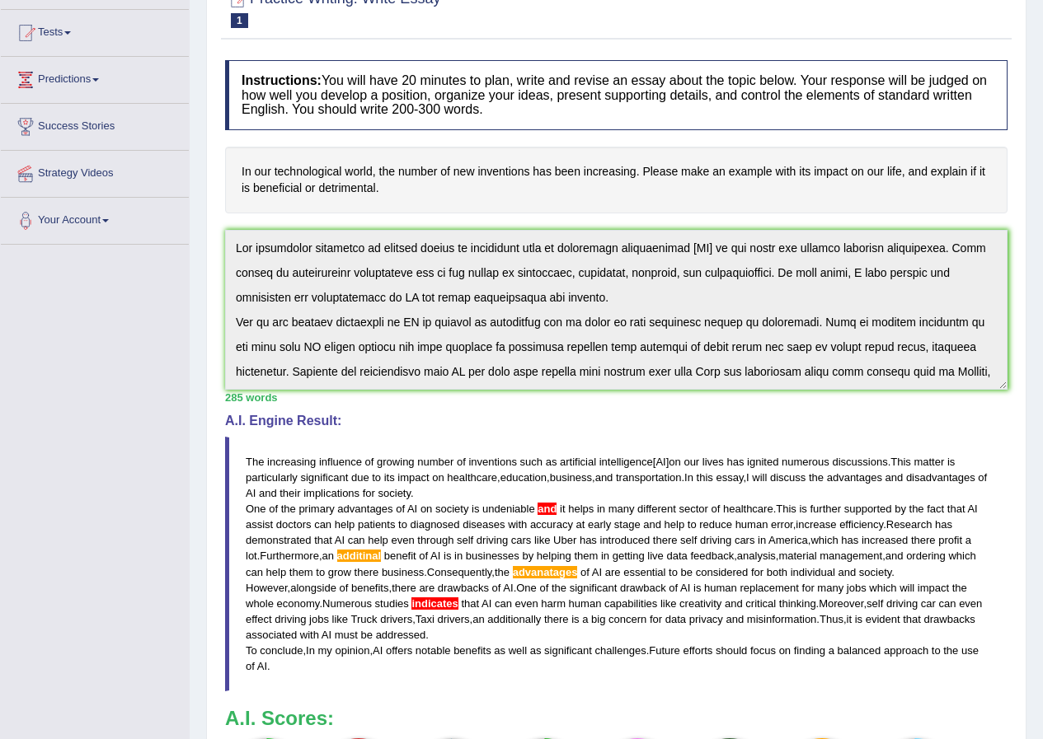
scroll to position [101, 0]
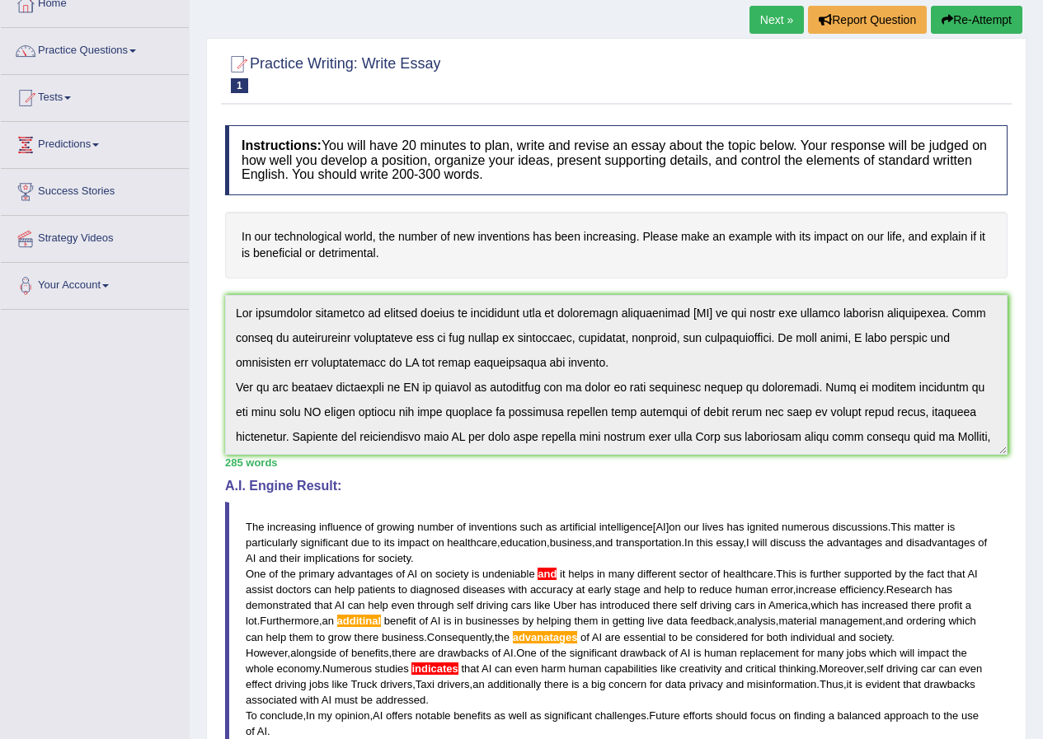
click at [934, 542] on span "disadvantages" at bounding box center [940, 543] width 69 height 12
click at [909, 491] on h4 "A.I. Engine Result:" at bounding box center [616, 486] width 782 height 15
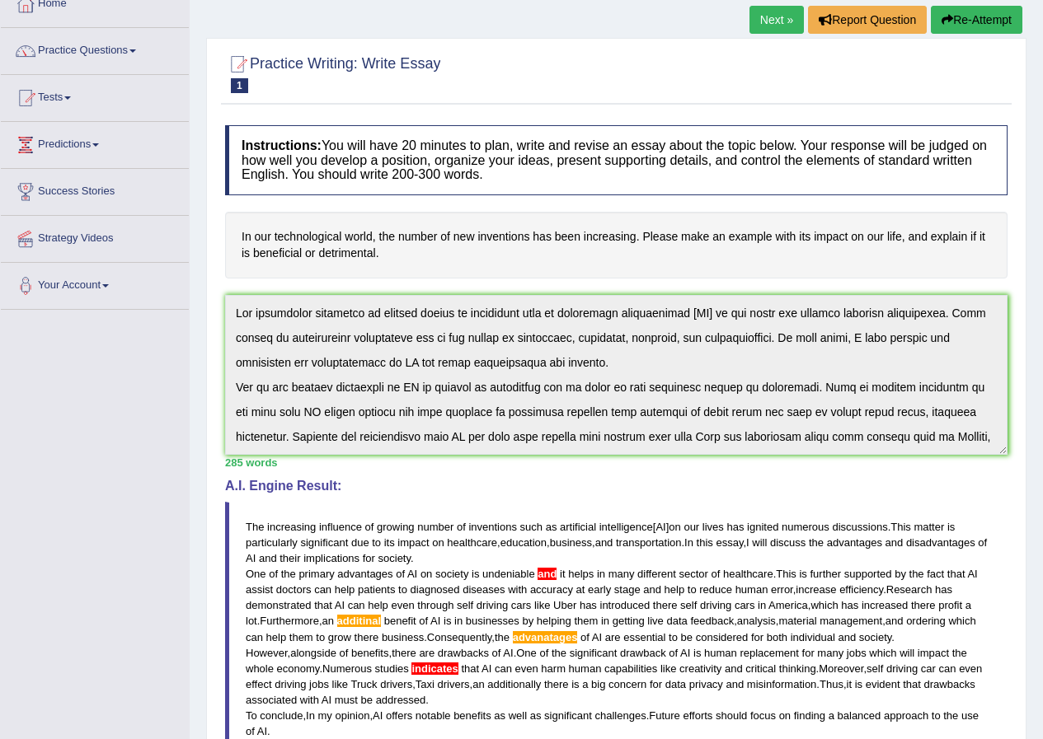
click at [909, 491] on h4 "A.I. Engine Result:" at bounding box center [616, 486] width 782 height 15
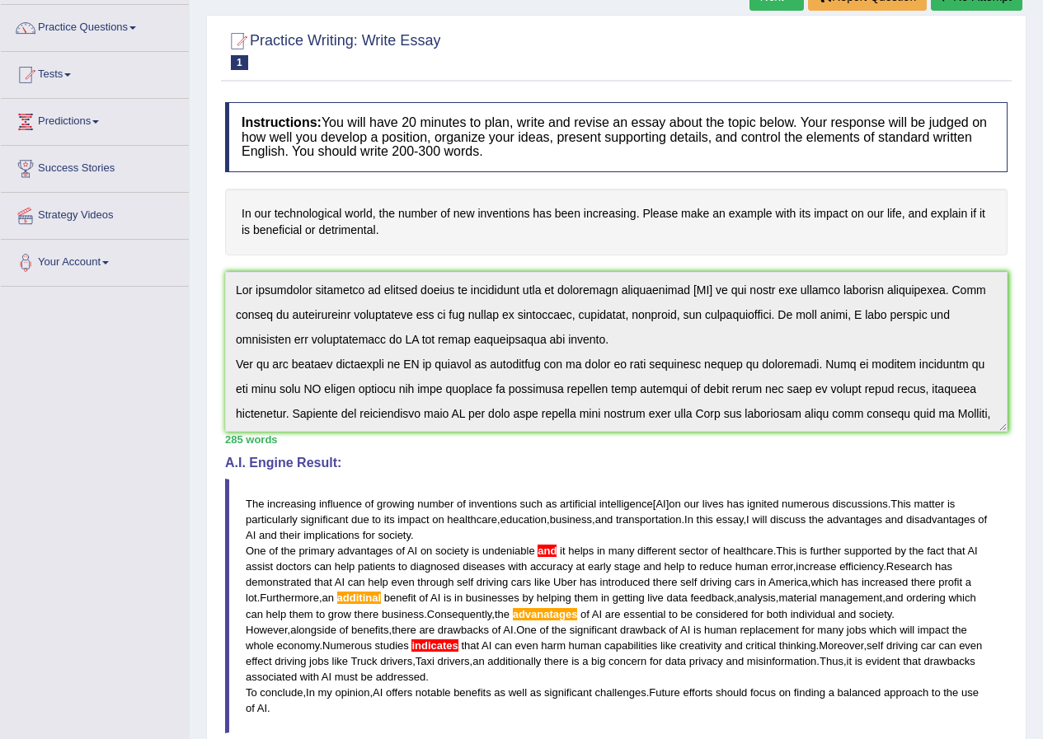
scroll to position [430, 0]
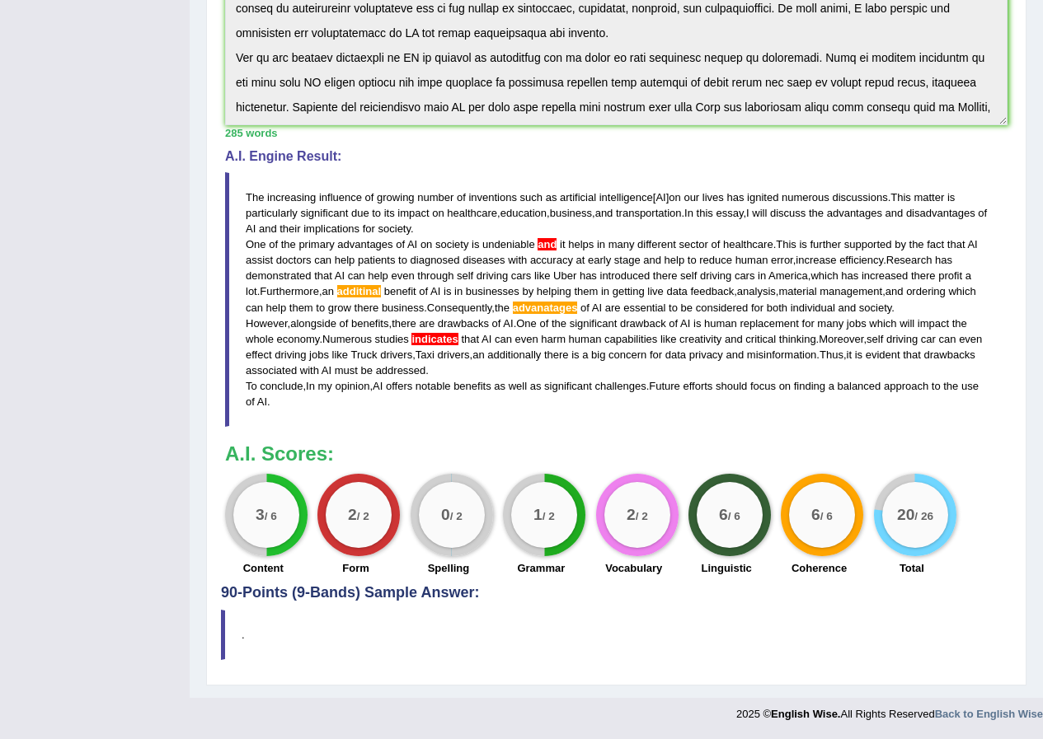
click at [116, 160] on div "Toggle navigation Home Practice Questions Speaking Practice Read Aloud Repeat S…" at bounding box center [521, 151] width 1043 height 1162
